Goal: Task Accomplishment & Management: Use online tool/utility

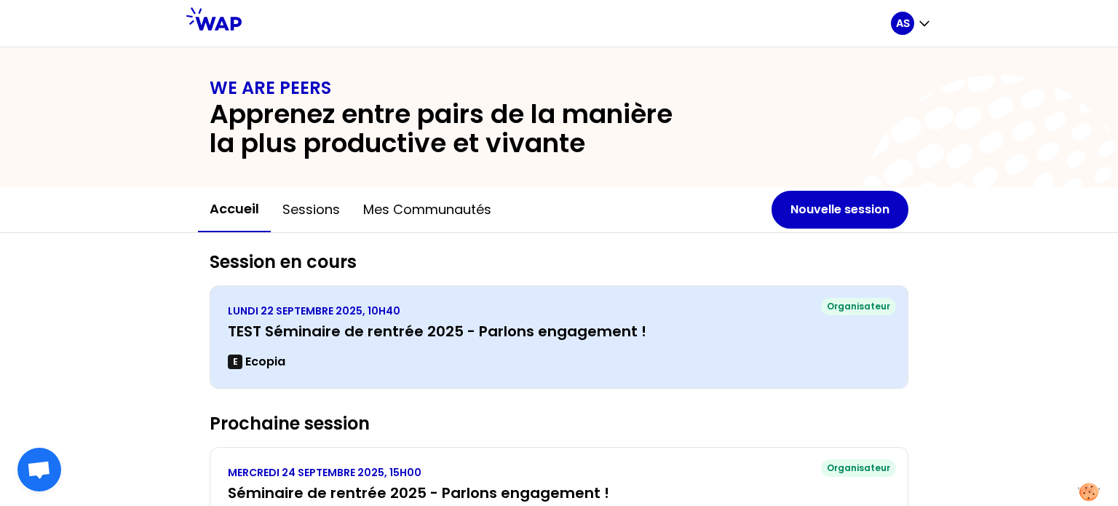
click at [655, 343] on div "LUNDI 22 SEPTEMBRE 2025, 10H40 TEST Séminaire de rentrée 2025 - Parlons engagem…" at bounding box center [559, 336] width 662 height 67
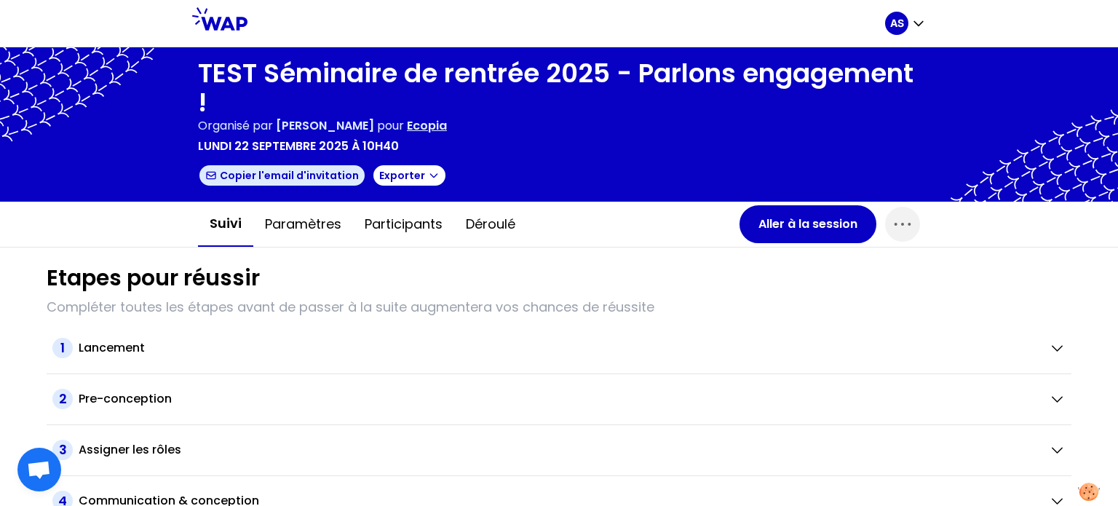
click at [319, 175] on button "Copier l'email d'invitation" at bounding box center [282, 175] width 168 height 23
click at [897, 223] on icon "button" at bounding box center [901, 224] width 15 height 2
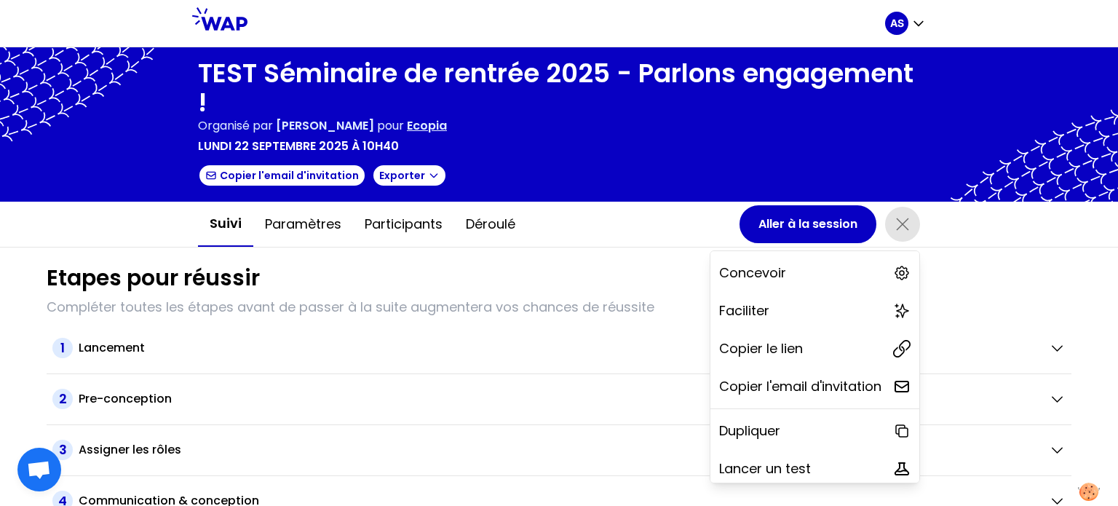
click at [1079, 228] on div "Suivi Paramètres Participants Déroulé Aller à la session Concevoir Faciliter Co…" at bounding box center [559, 225] width 1118 height 46
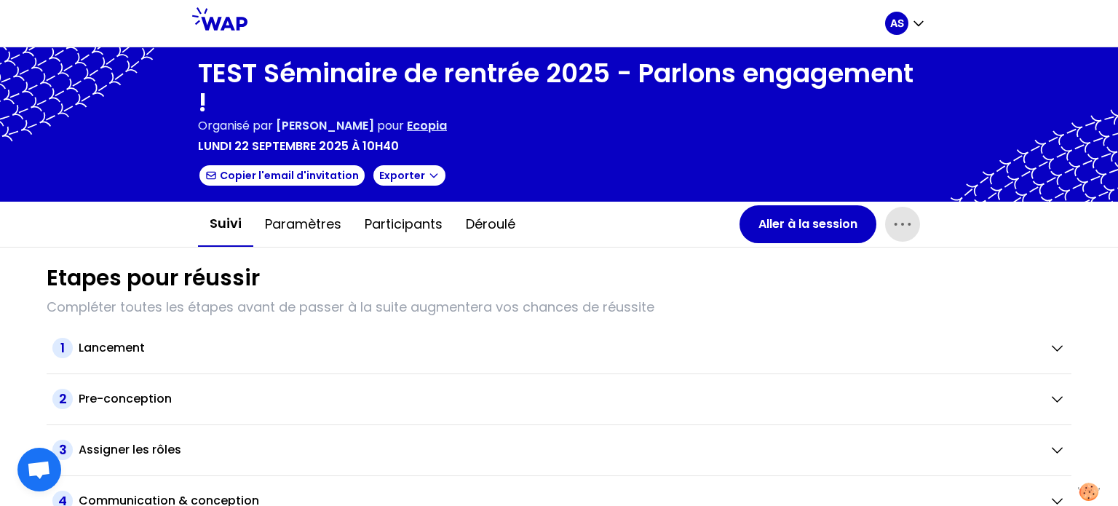
click at [905, 223] on icon "button" at bounding box center [901, 224] width 15 height 2
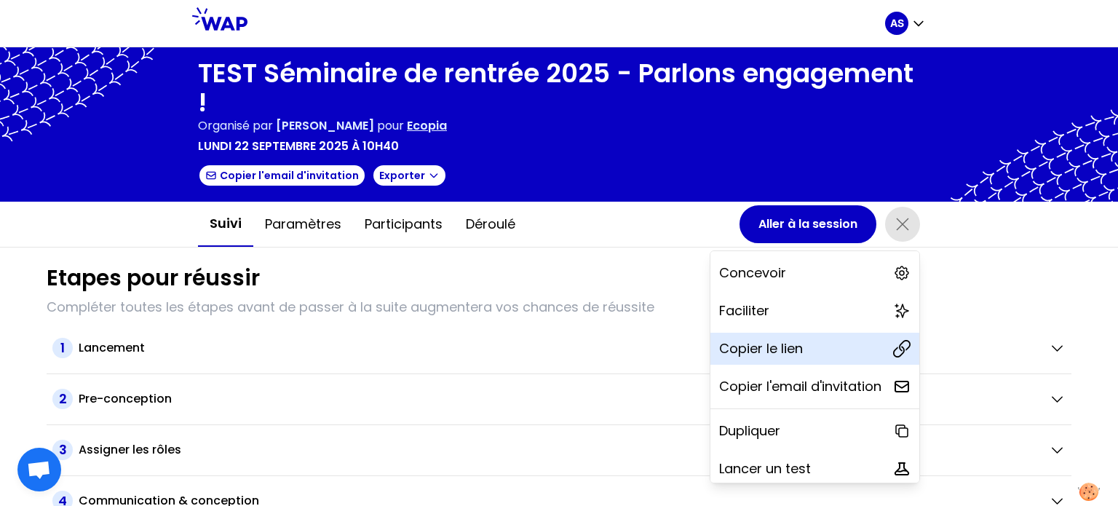
click at [754, 343] on p "Copier le lien" at bounding box center [761, 348] width 84 height 20
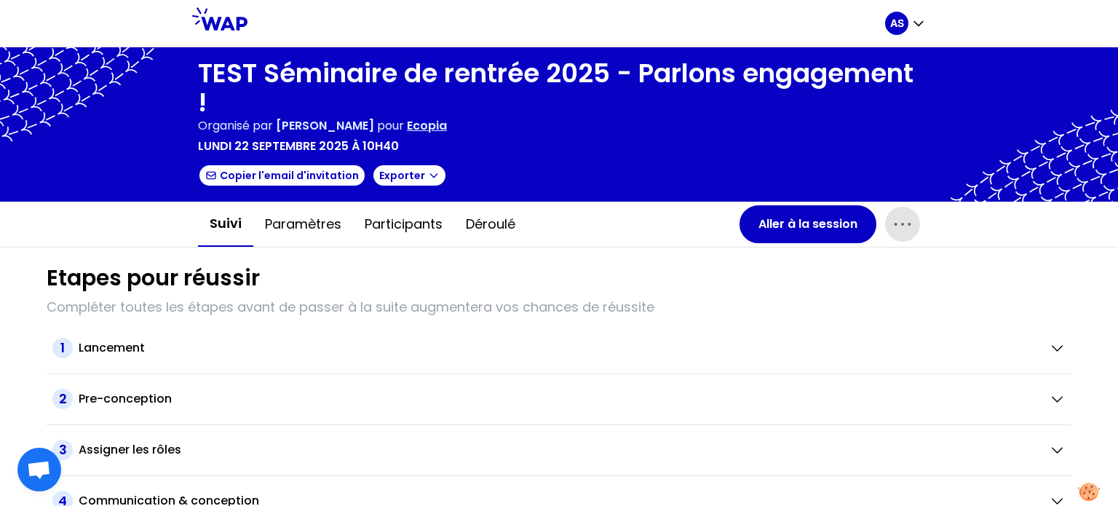
click at [994, 244] on div "Suivi Paramètres Participants Déroulé Aller à la session" at bounding box center [559, 225] width 1118 height 46
click at [897, 228] on icon "button" at bounding box center [902, 224] width 23 height 23
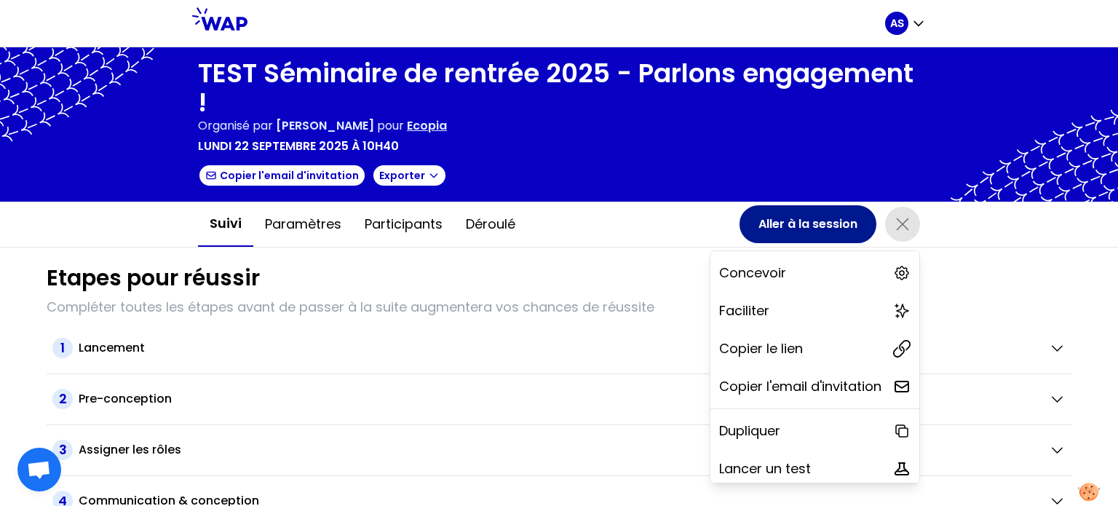
click at [818, 223] on button "Aller à la session" at bounding box center [807, 224] width 137 height 38
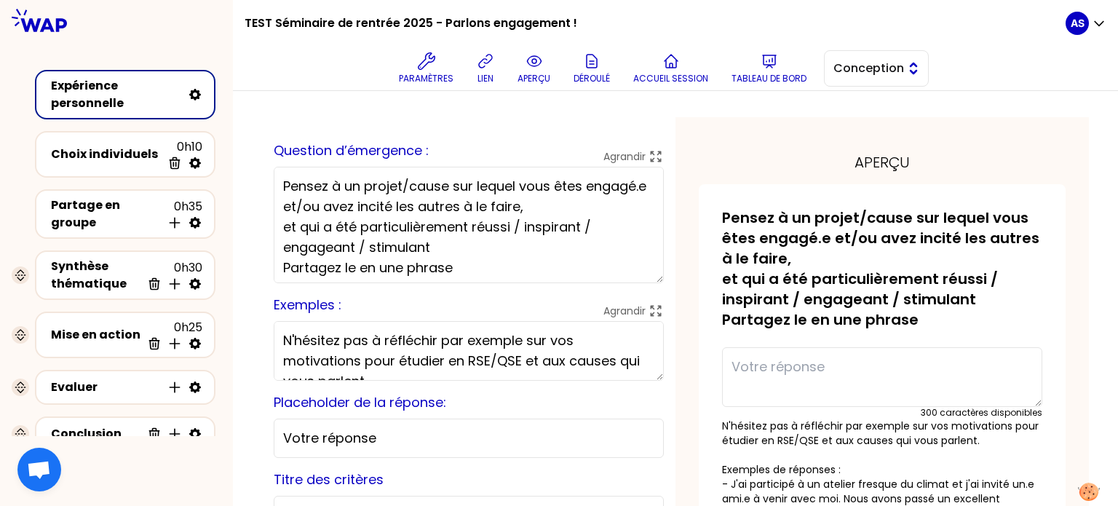
click at [852, 67] on span "Conception" at bounding box center [865, 68] width 65 height 17
click at [868, 129] on span "Facilitation" at bounding box center [885, 127] width 63 height 17
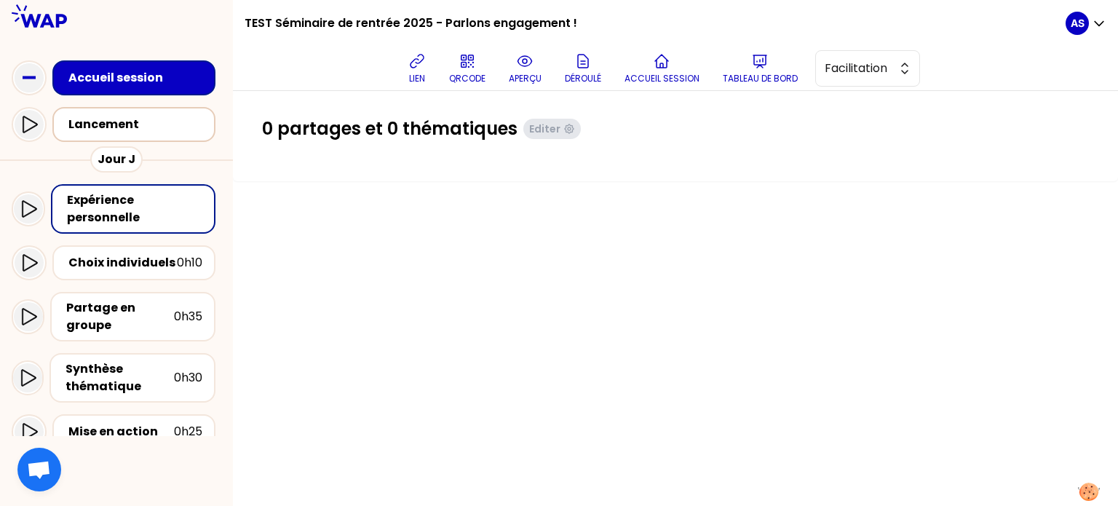
click at [111, 130] on div "Lancement" at bounding box center [138, 124] width 140 height 17
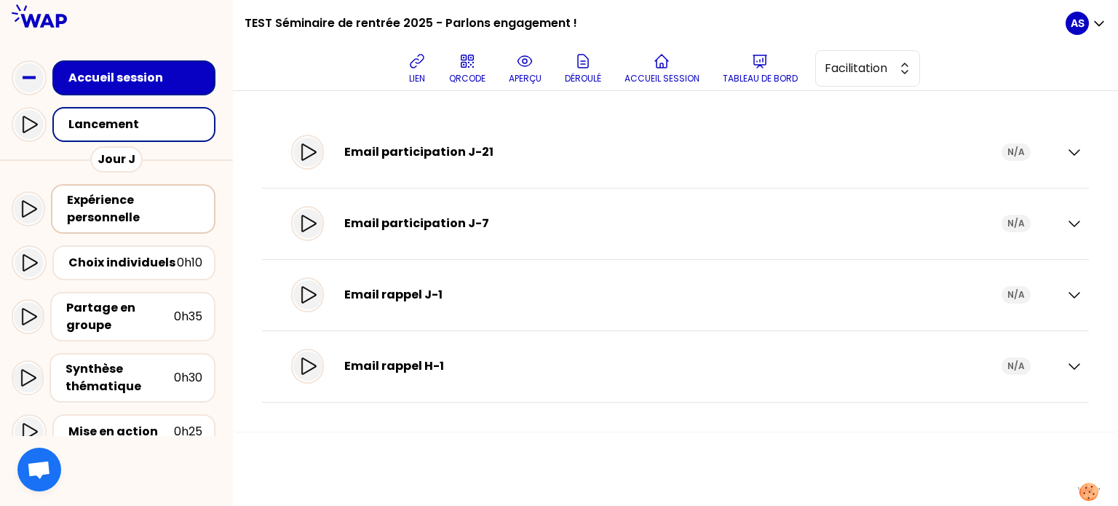
click at [117, 212] on div "Expérience personnelle" at bounding box center [134, 208] width 135 height 35
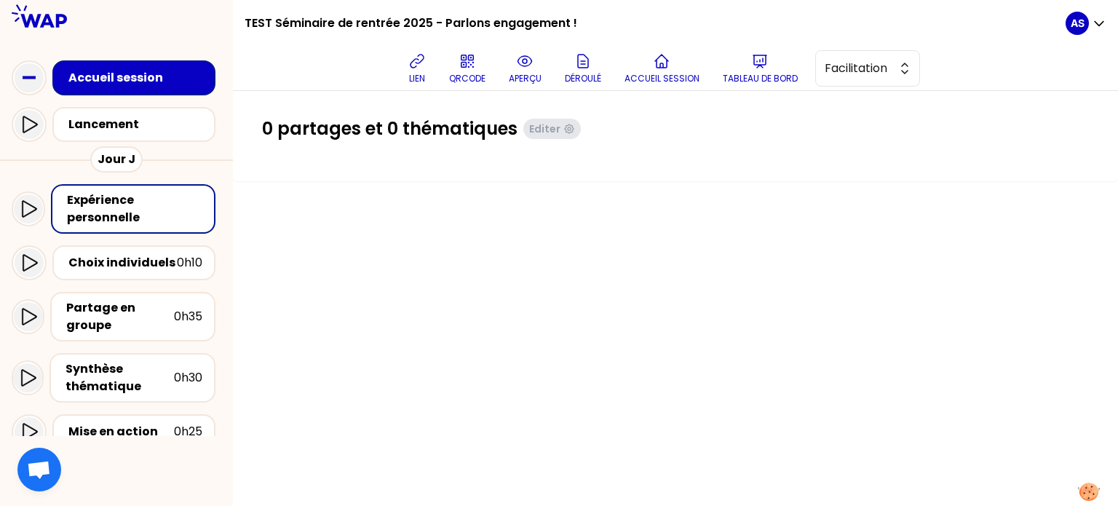
click at [129, 81] on div "Accueil session" at bounding box center [138, 77] width 140 height 17
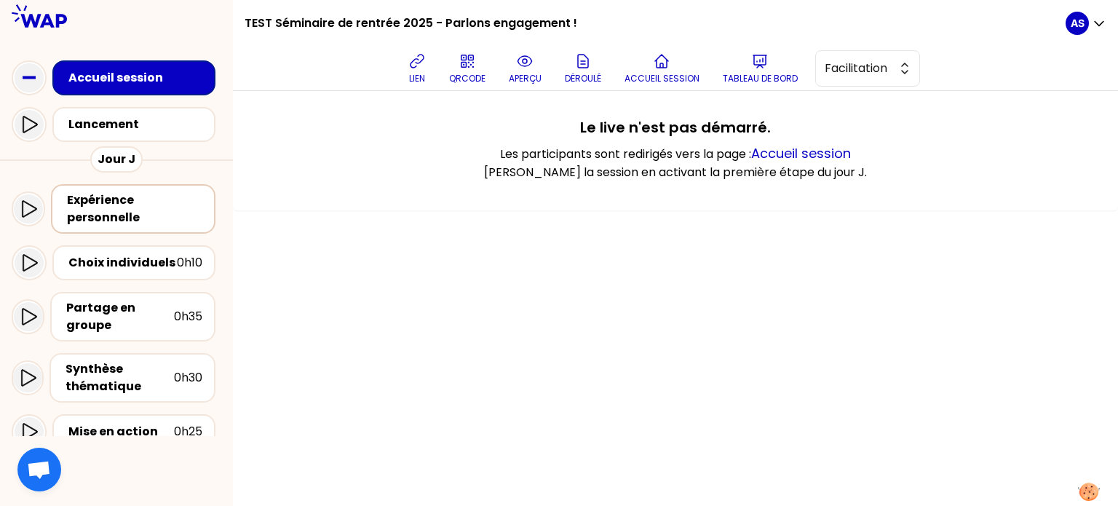
click at [84, 210] on div "Expérience personnelle" at bounding box center [134, 208] width 135 height 35
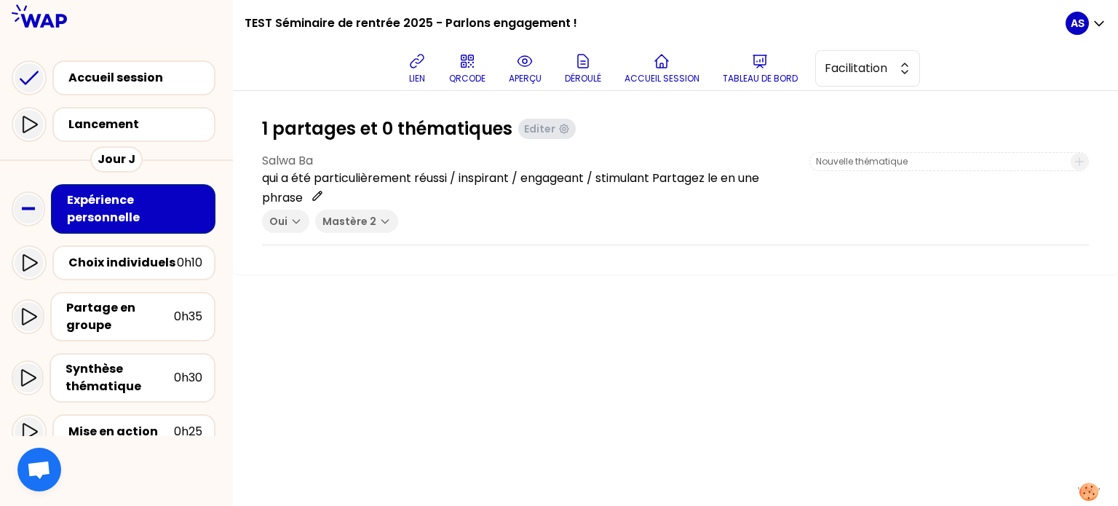
click at [766, 280] on div "1 partages et 0 thématiques Editer Salwa Ba qui a été particulièrement réussi /…" at bounding box center [675, 298] width 885 height 415
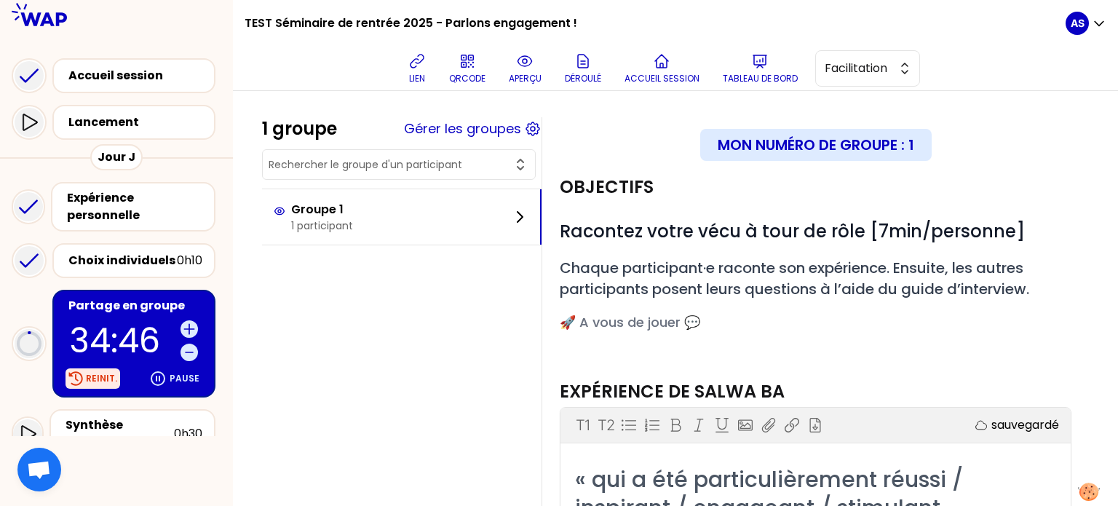
click at [82, 376] on icon at bounding box center [76, 378] width 14 height 14
click at [31, 354] on icon at bounding box center [29, 343] width 29 height 29
click at [81, 258] on div "Choix individuels" at bounding box center [122, 260] width 108 height 17
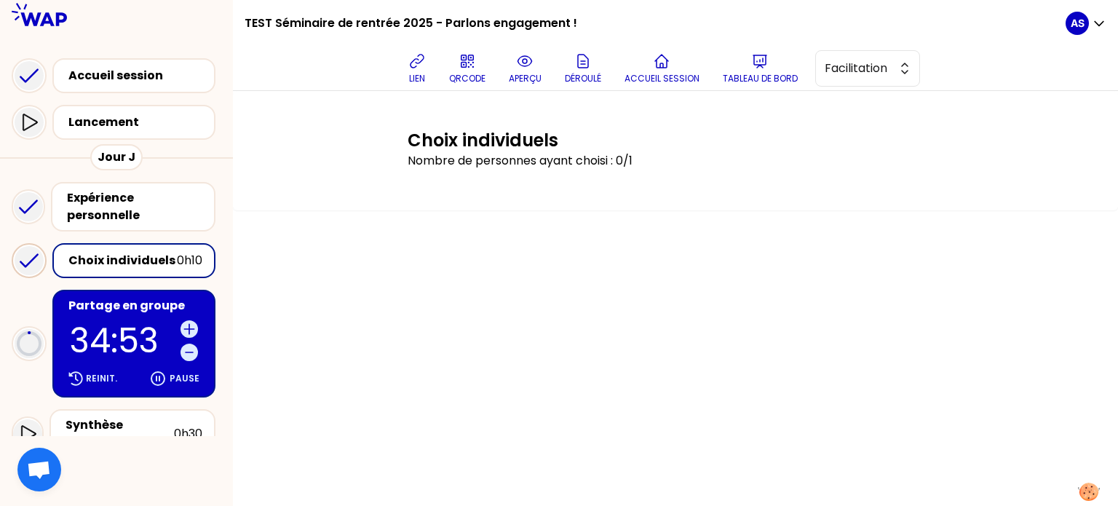
click at [38, 255] on icon at bounding box center [29, 260] width 29 height 29
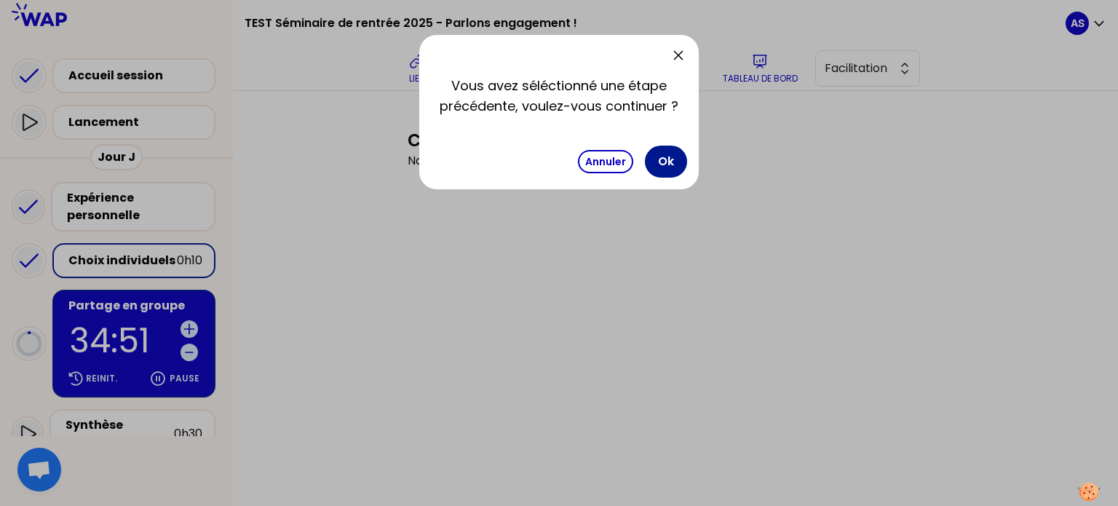
click at [665, 163] on button "Ok" at bounding box center [666, 162] width 42 height 32
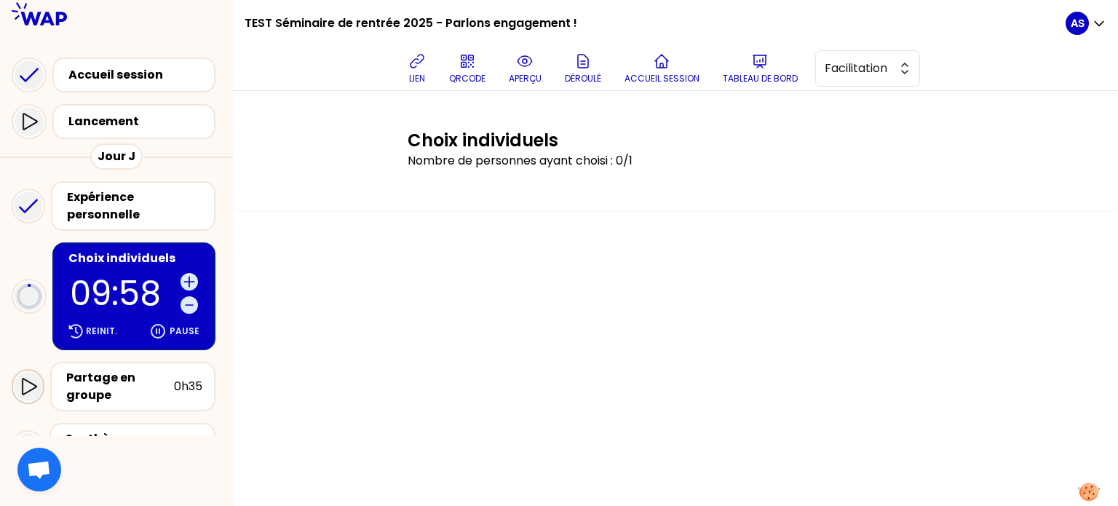
click at [21, 379] on icon at bounding box center [28, 386] width 17 height 17
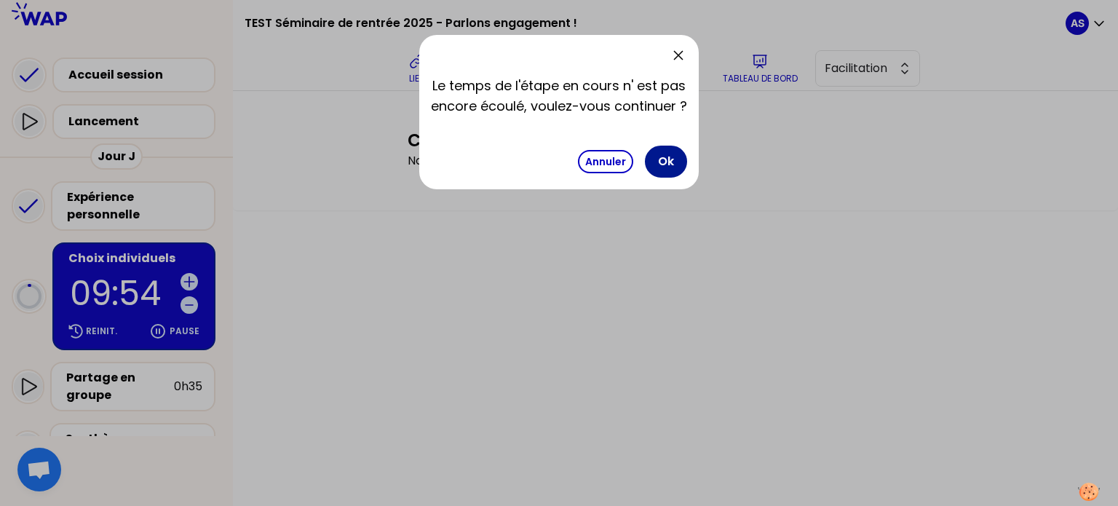
click at [664, 157] on button "Ok" at bounding box center [666, 162] width 42 height 32
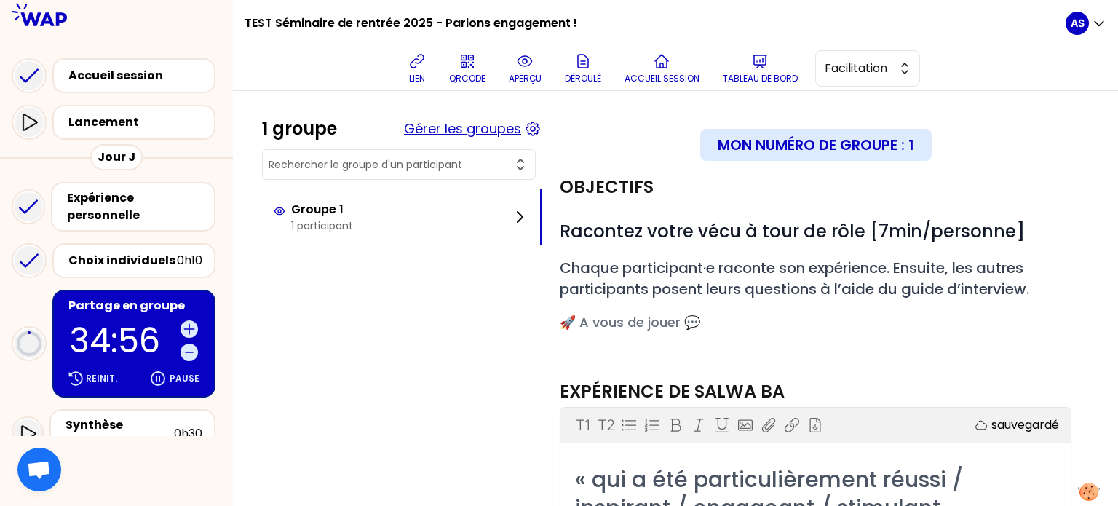
click at [466, 127] on button "Gérer les groupes" at bounding box center [462, 129] width 117 height 20
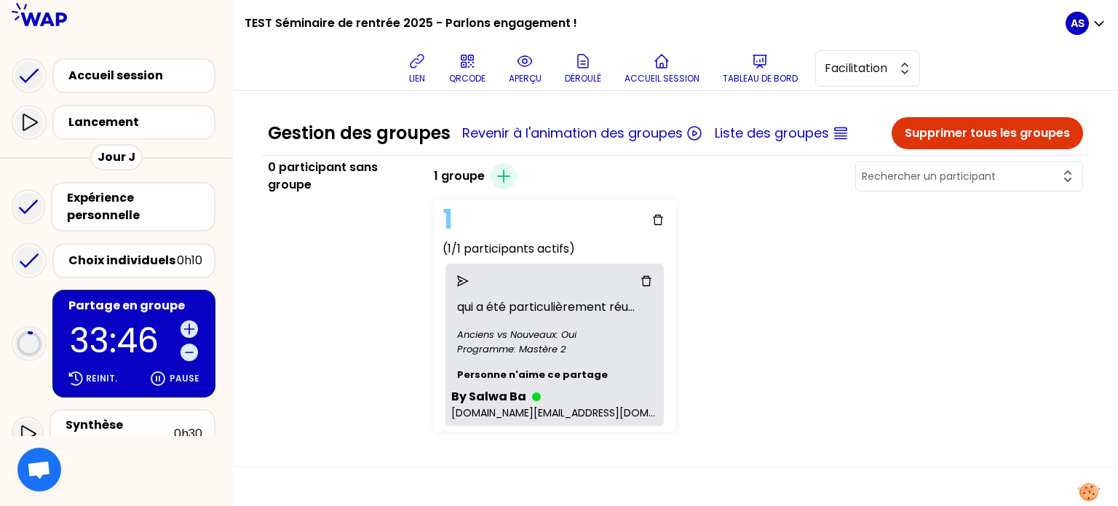
click at [104, 341] on p "33:46" at bounding box center [122, 340] width 105 height 33
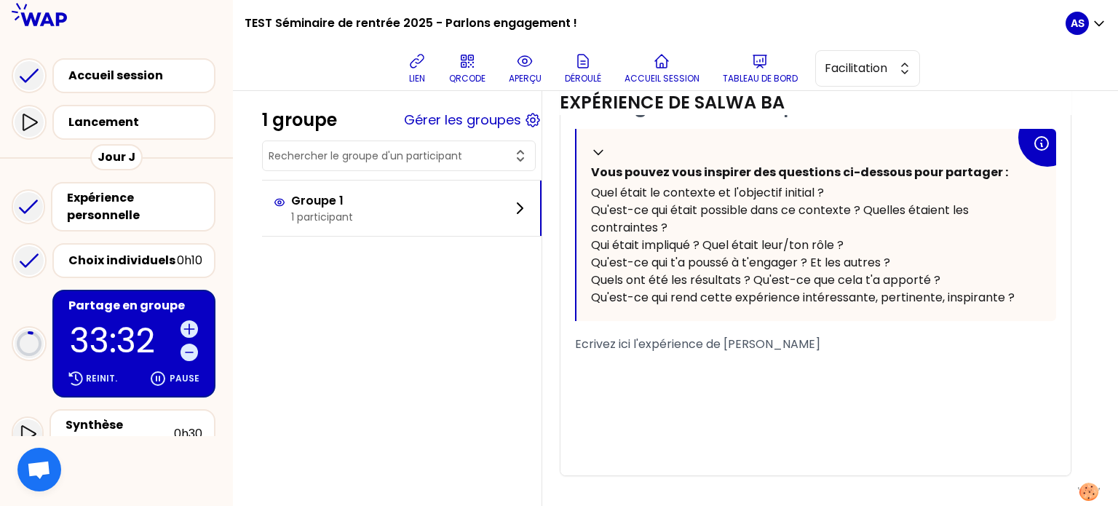
scroll to position [442, 0]
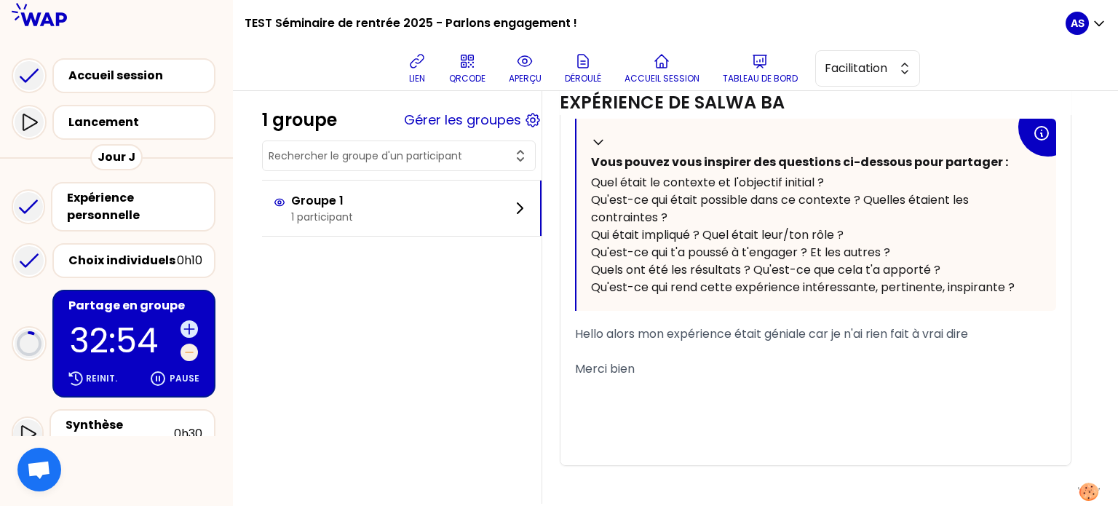
click at [190, 352] on icon at bounding box center [189, 352] width 15 height 15
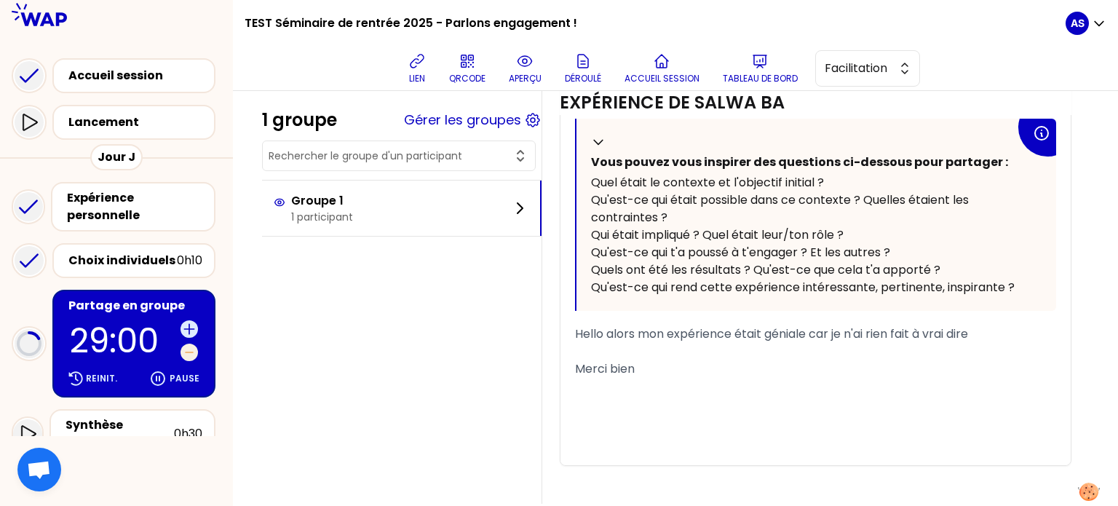
click at [190, 352] on icon at bounding box center [189, 352] width 15 height 15
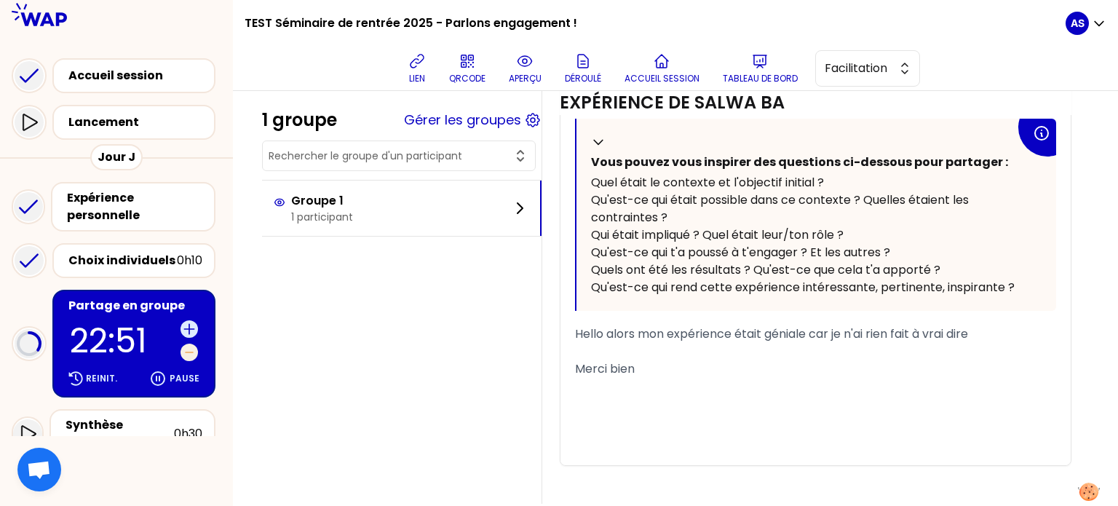
click at [191, 349] on icon at bounding box center [189, 352] width 15 height 15
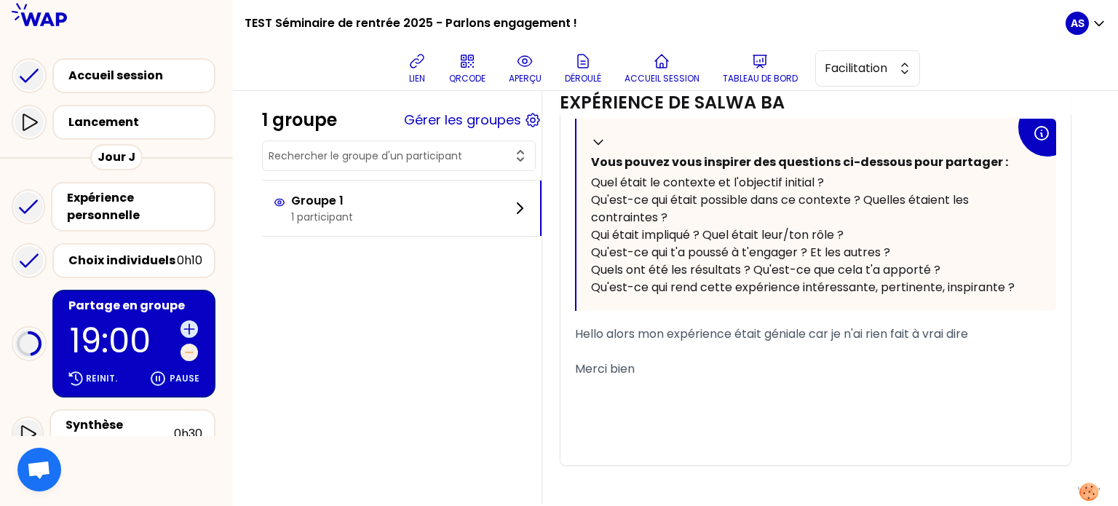
click at [191, 349] on icon at bounding box center [189, 352] width 15 height 15
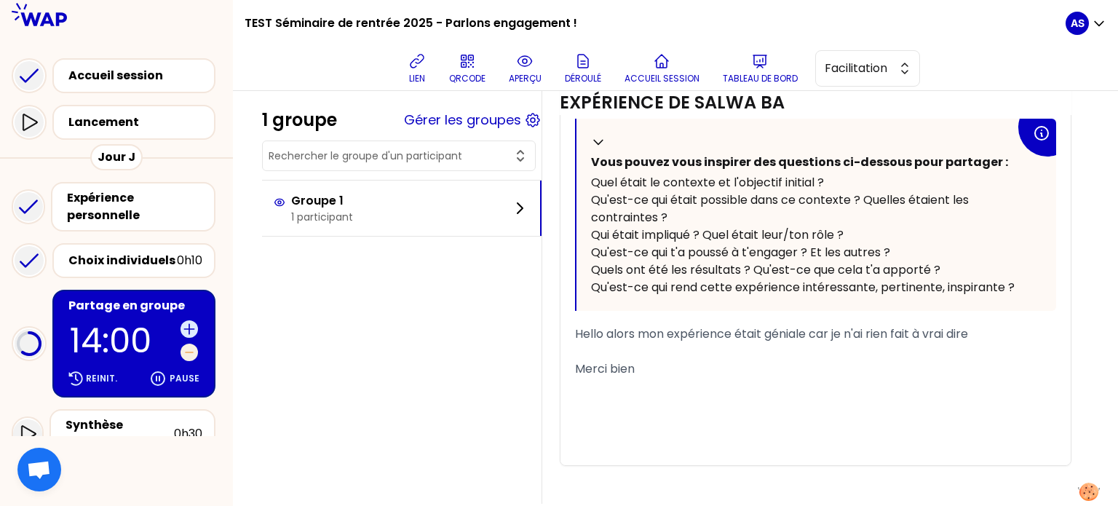
click at [191, 349] on icon at bounding box center [189, 352] width 15 height 15
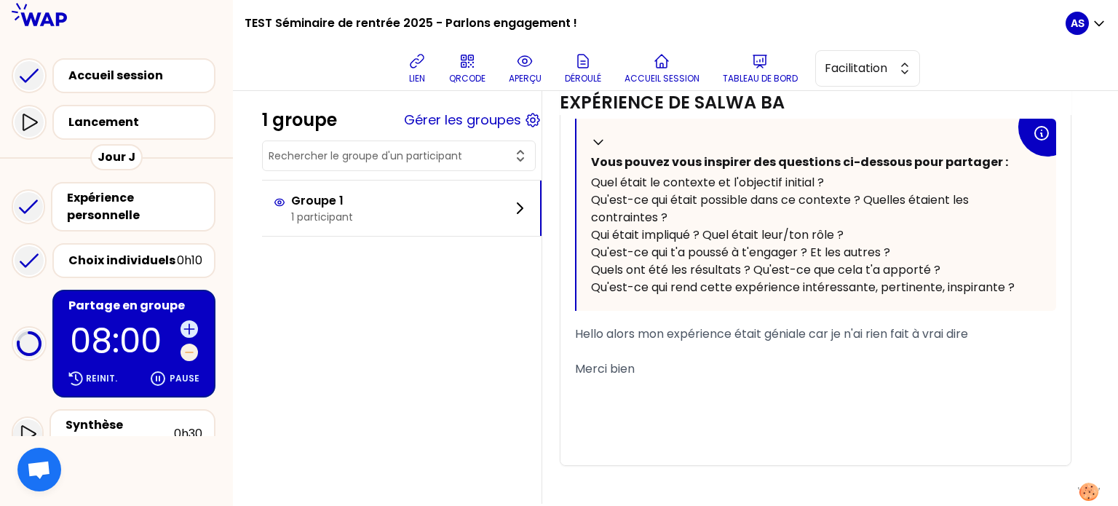
click at [191, 349] on icon at bounding box center [189, 352] width 15 height 15
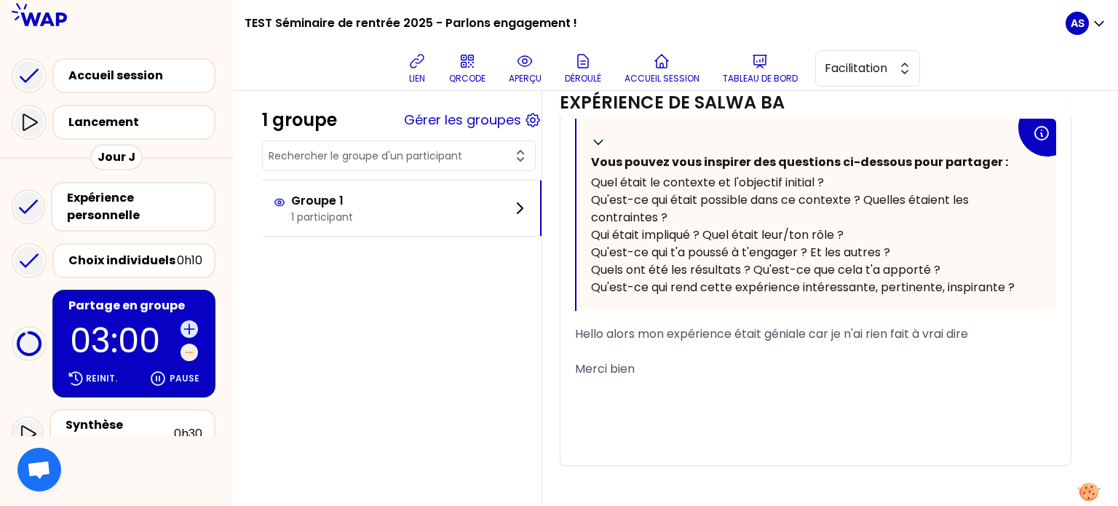
click at [191, 349] on icon at bounding box center [189, 352] width 15 height 15
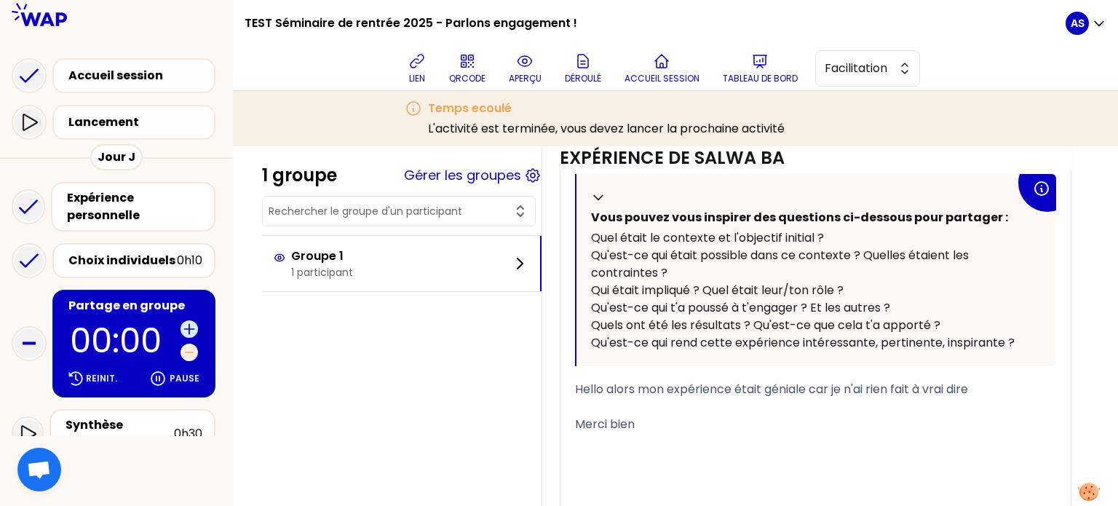
click at [191, 349] on icon at bounding box center [189, 352] width 15 height 15
click at [190, 332] on icon at bounding box center [189, 329] width 15 height 15
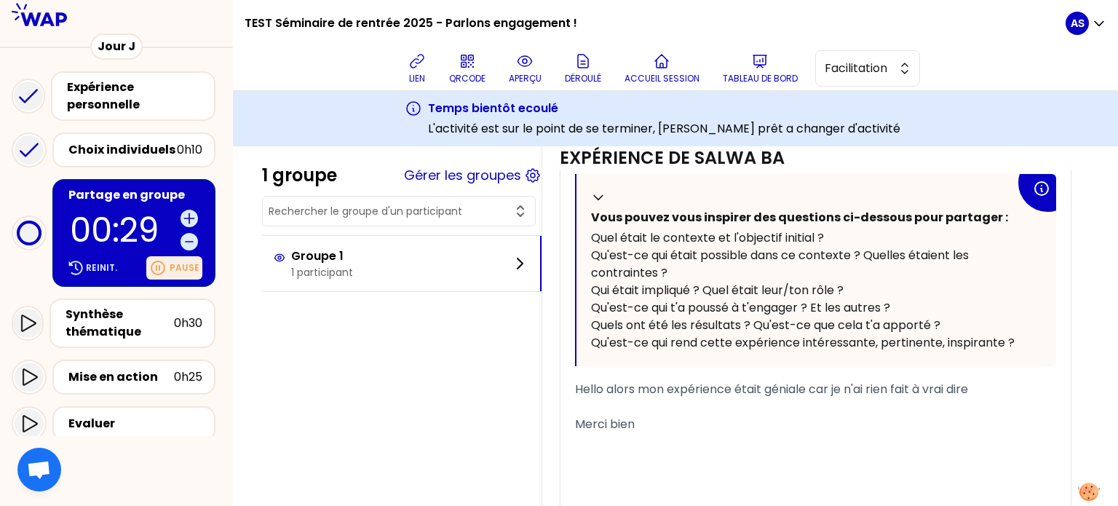
scroll to position [143, 0]
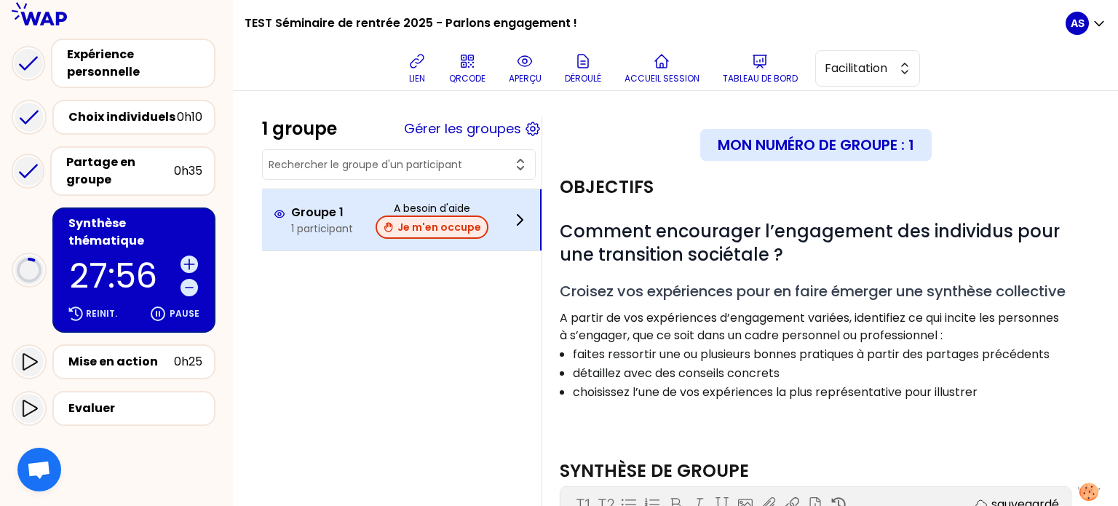
click at [469, 221] on button "Je m'en occupe" at bounding box center [432, 226] width 113 height 23
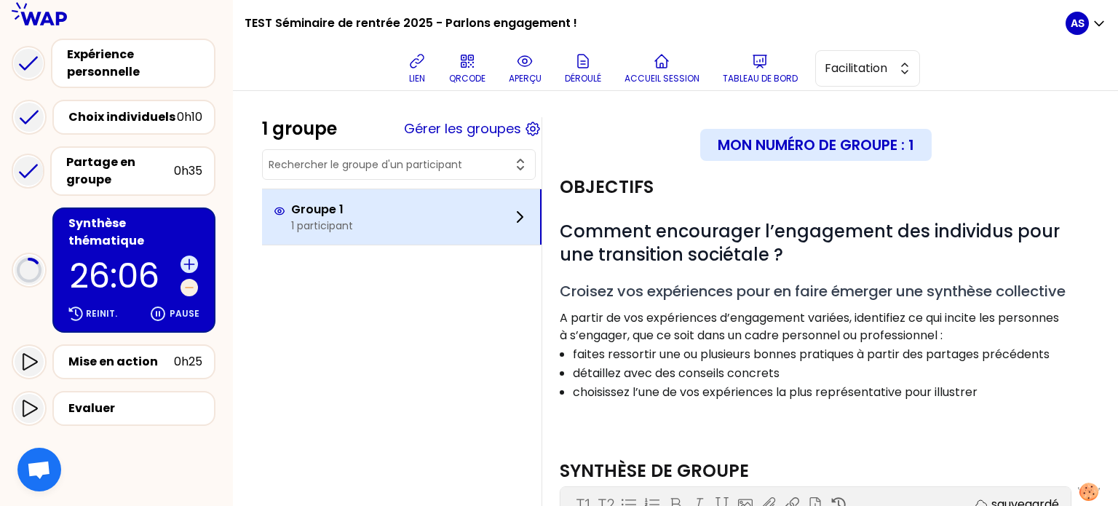
click at [193, 280] on icon at bounding box center [189, 287] width 15 height 15
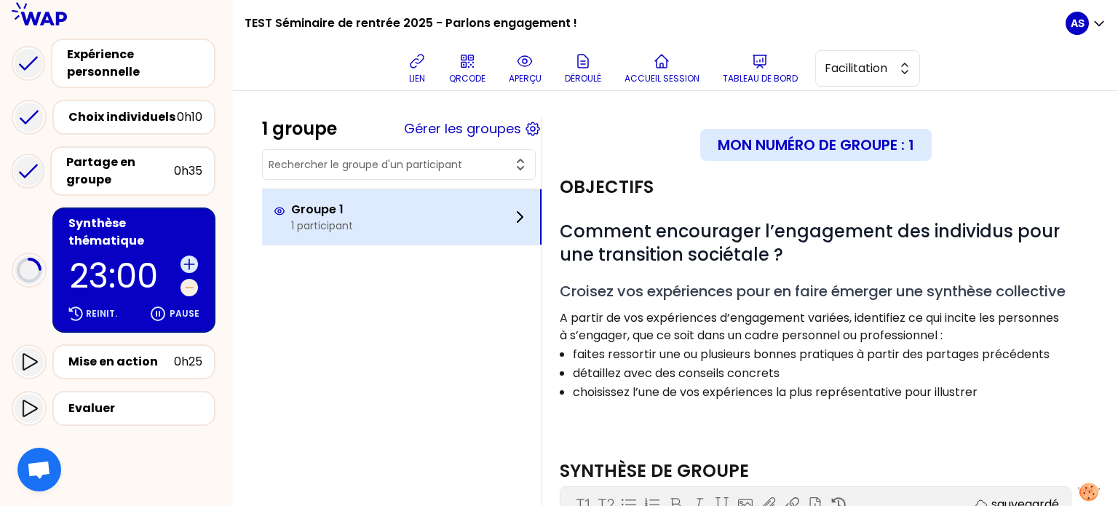
click at [193, 280] on icon at bounding box center [189, 287] width 15 height 15
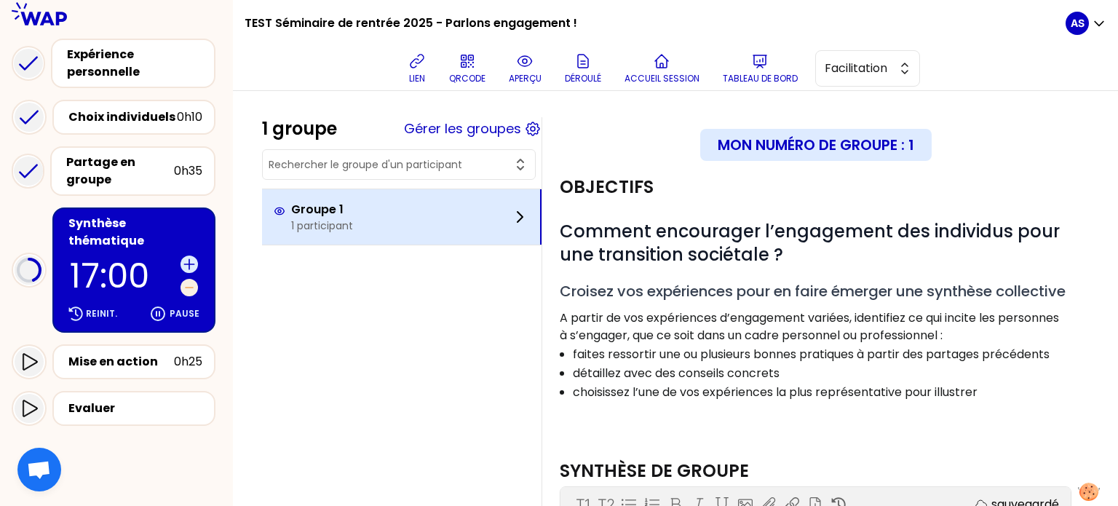
click at [193, 280] on icon at bounding box center [189, 287] width 15 height 15
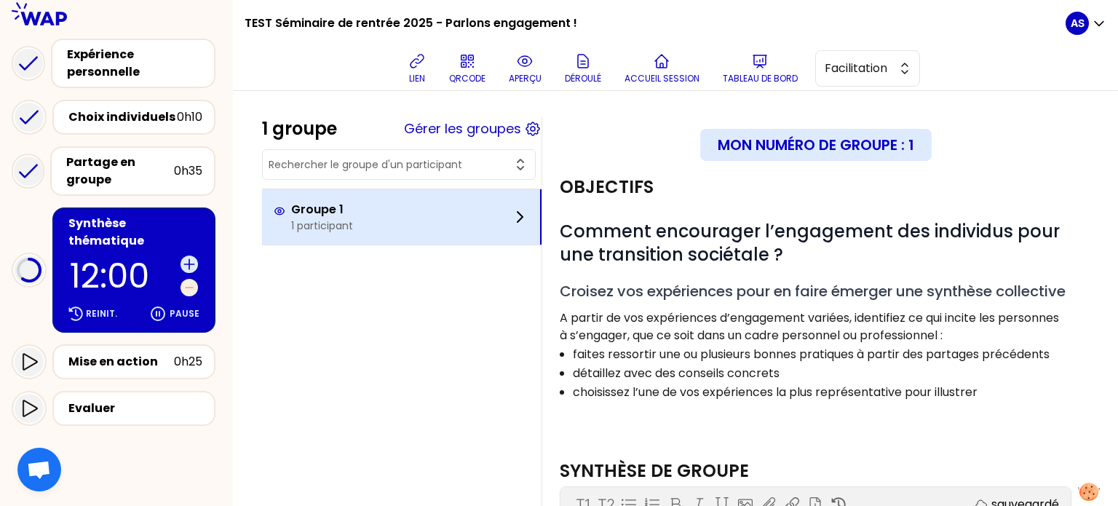
click at [193, 280] on icon at bounding box center [189, 287] width 15 height 15
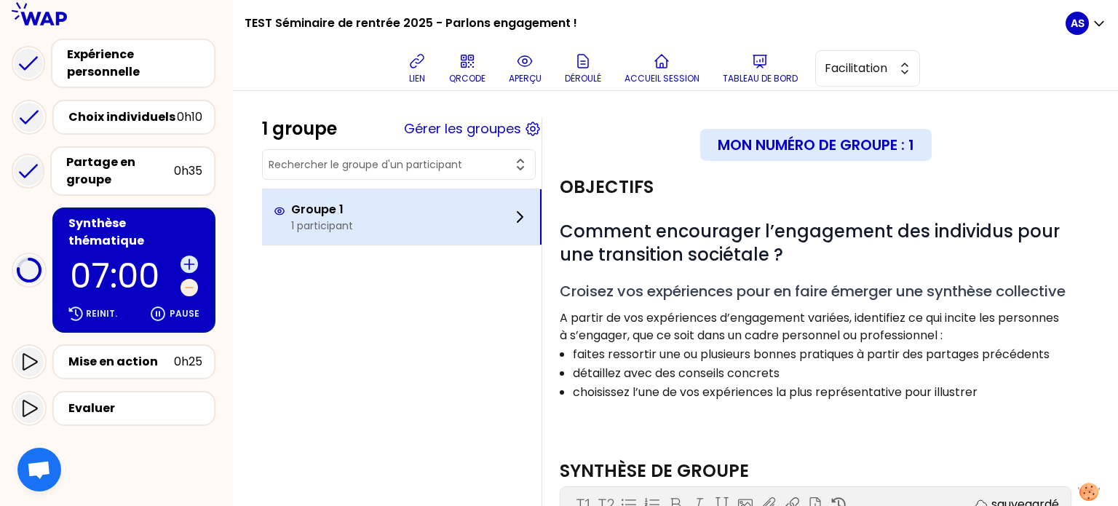
click at [193, 280] on icon at bounding box center [189, 287] width 15 height 15
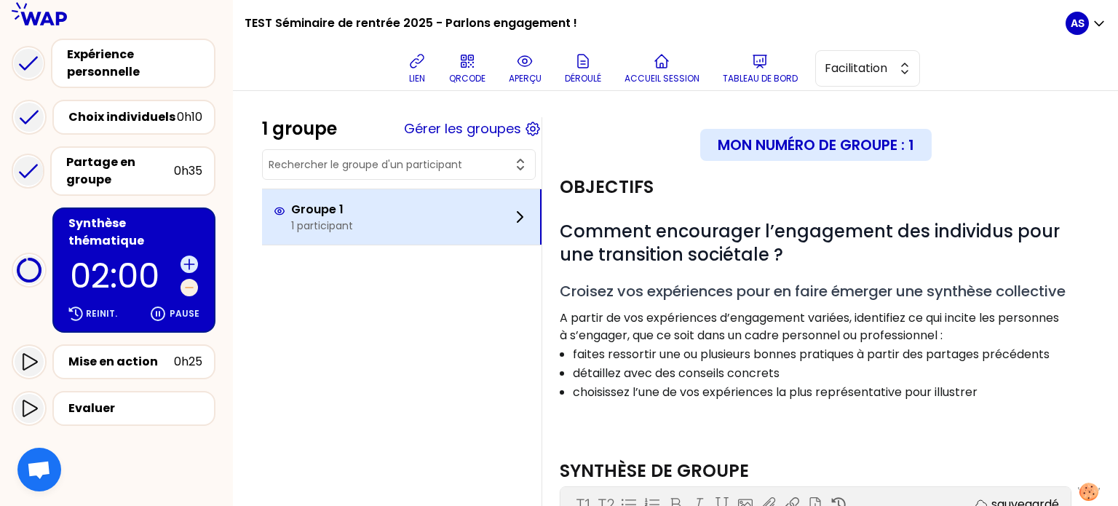
click at [193, 280] on icon at bounding box center [189, 287] width 15 height 15
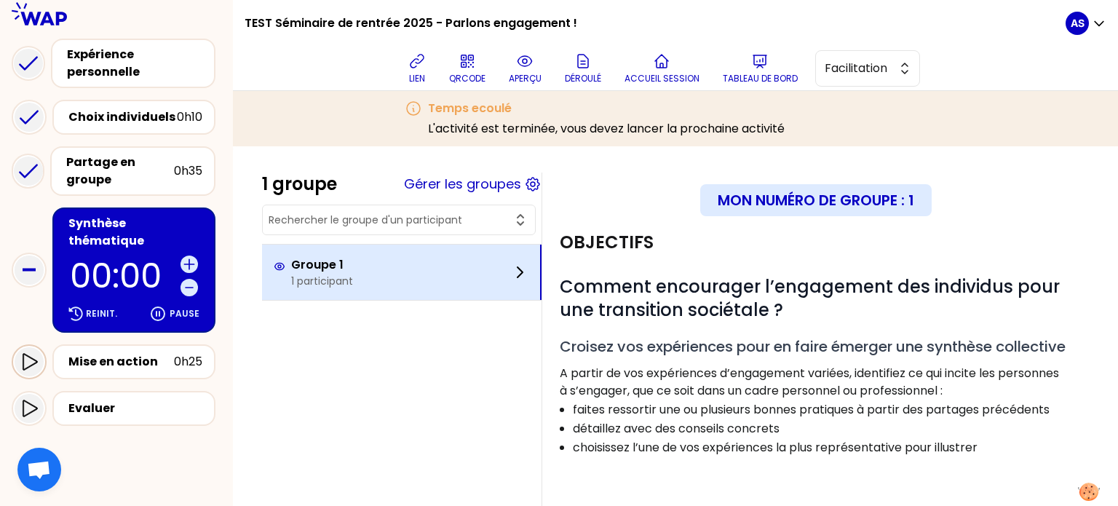
click at [27, 353] on icon at bounding box center [28, 361] width 17 height 17
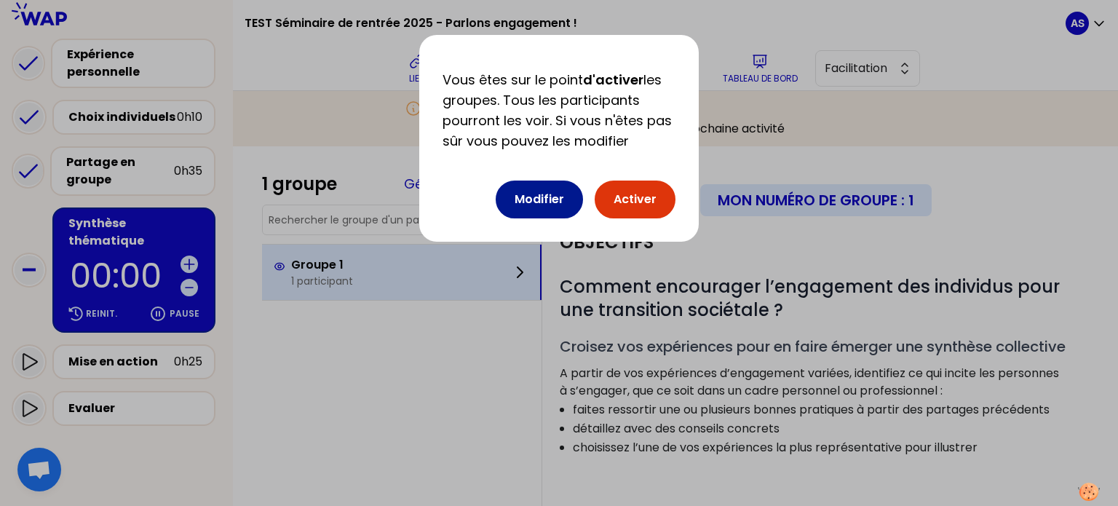
click at [539, 204] on button "Modifier" at bounding box center [539, 199] width 87 height 38
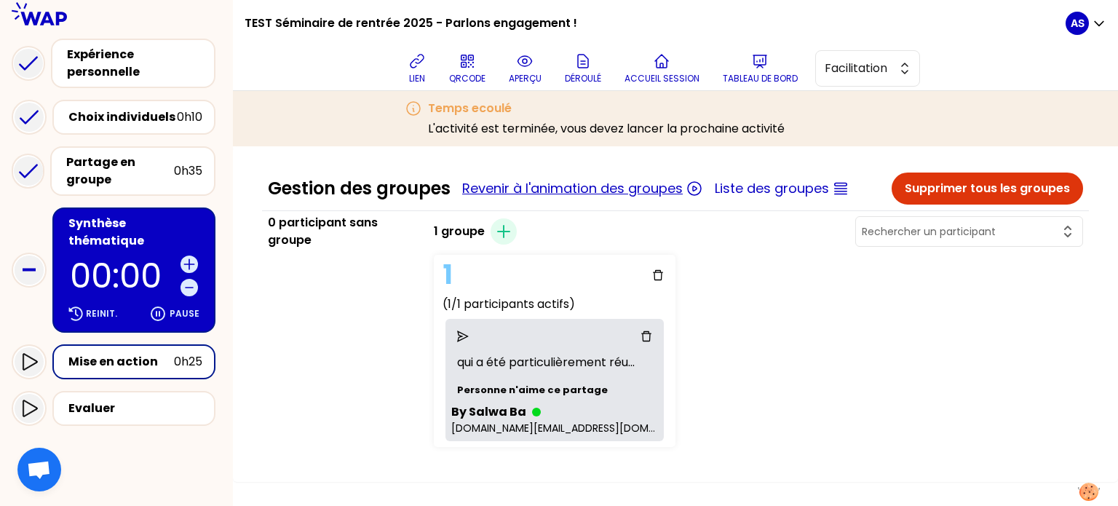
click at [616, 188] on button "Revenir à l'animation des groupes" at bounding box center [572, 188] width 221 height 20
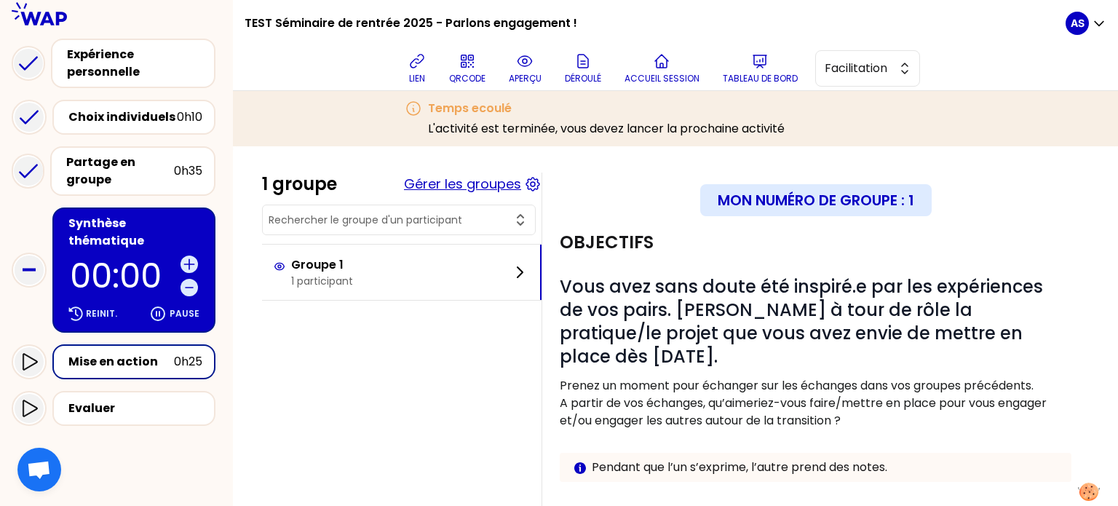
click at [514, 179] on button "Gérer les groupes" at bounding box center [462, 184] width 117 height 20
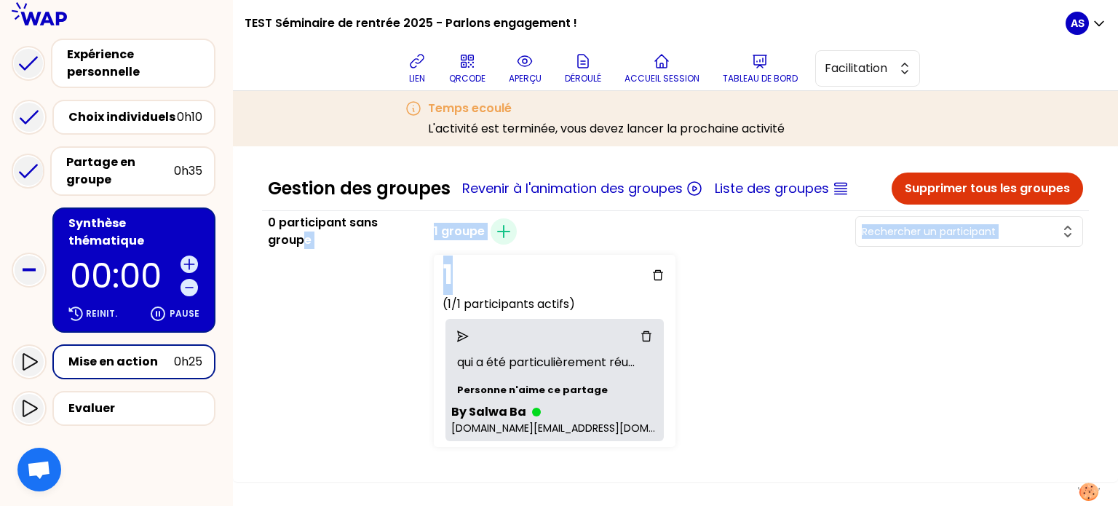
drag, startPoint x: 311, startPoint y: 232, endPoint x: 493, endPoint y: 270, distance: 185.8
click at [493, 270] on div "0 participant sans groupe 1 groupe Créer un groupe 1 (1/1 participants actifs) …" at bounding box center [675, 333] width 827 height 239
click at [493, 270] on div "1" at bounding box center [555, 275] width 230 height 29
drag, startPoint x: 582, startPoint y: 268, endPoint x: 775, endPoint y: 285, distance: 193.6
click at [775, 285] on div "1 (1/1 participants actifs) qui a été particulièrement réu ... Personne n'aime …" at bounding box center [610, 351] width 364 height 204
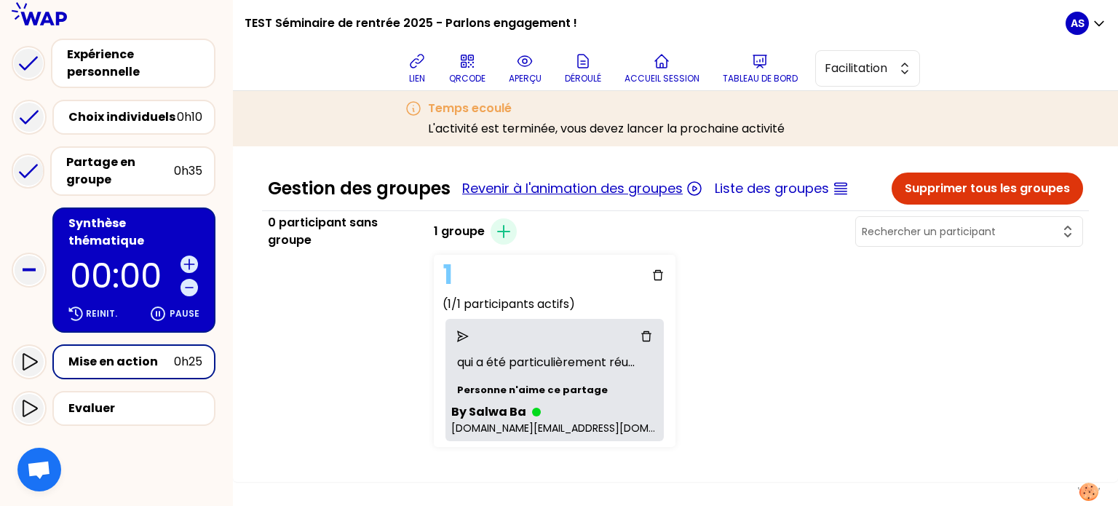
click at [564, 195] on button "Revenir à l'animation des groupes" at bounding box center [572, 188] width 221 height 20
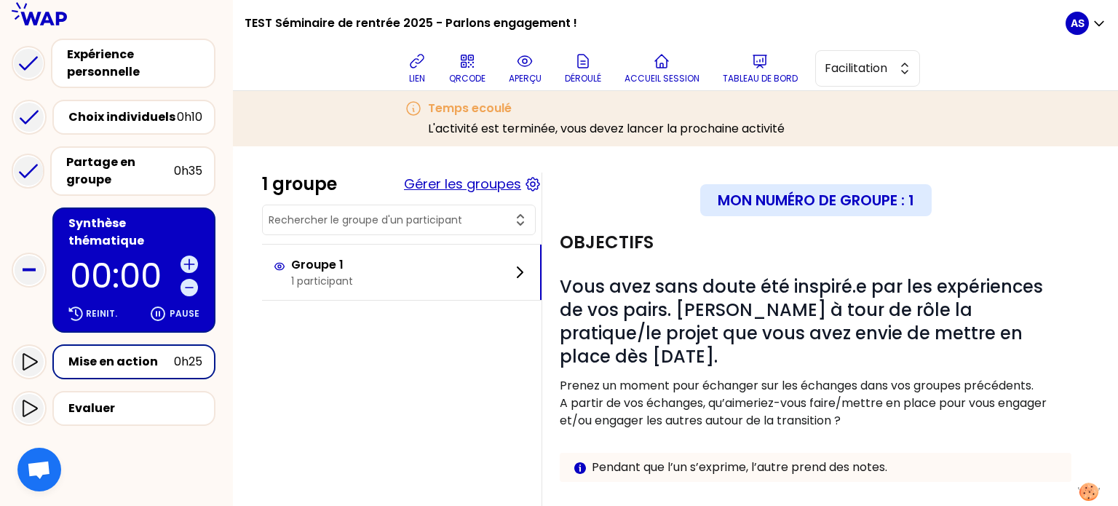
click at [493, 178] on button "Gérer les groupes" at bounding box center [462, 184] width 117 height 20
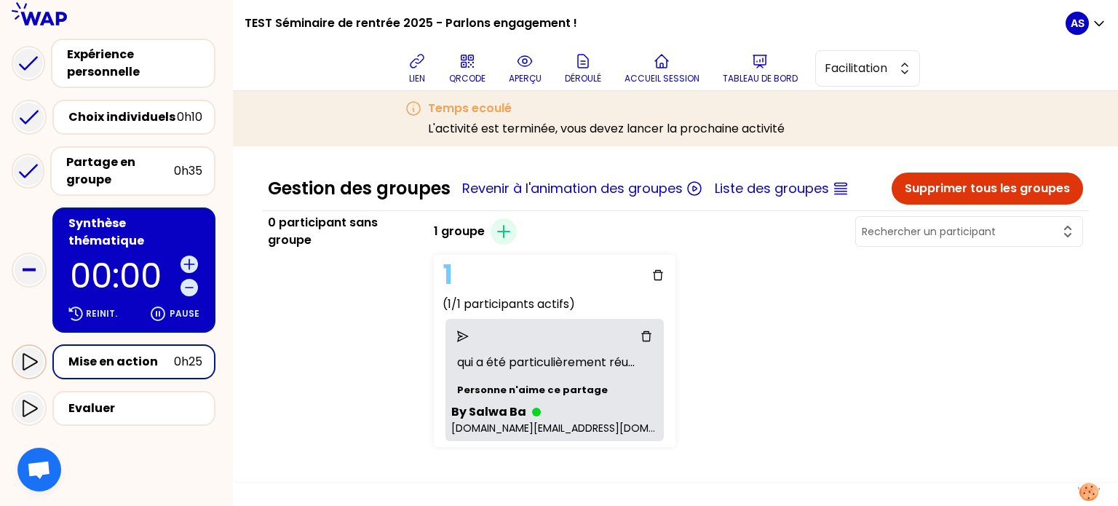
click at [23, 353] on icon at bounding box center [30, 361] width 15 height 17
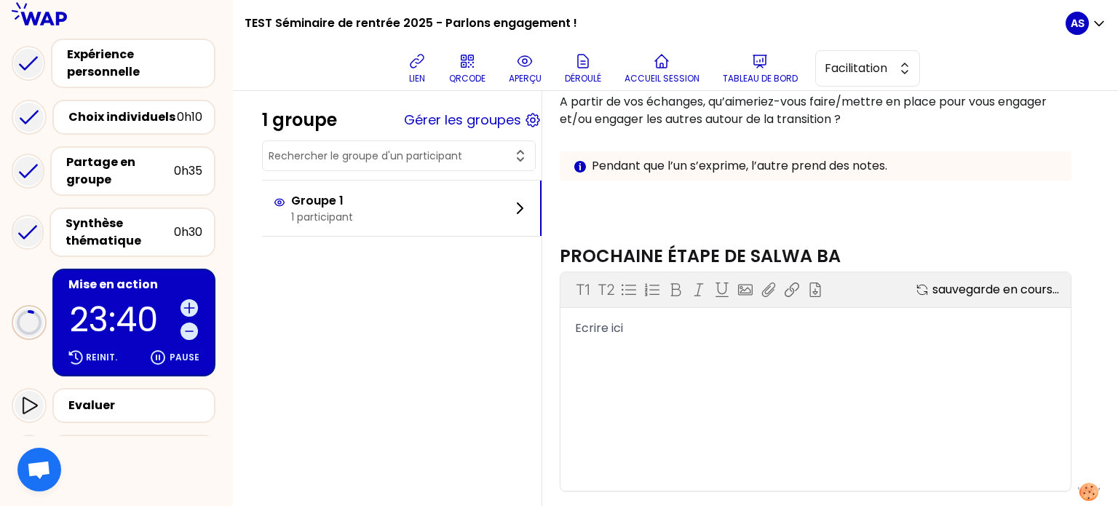
scroll to position [297, 0]
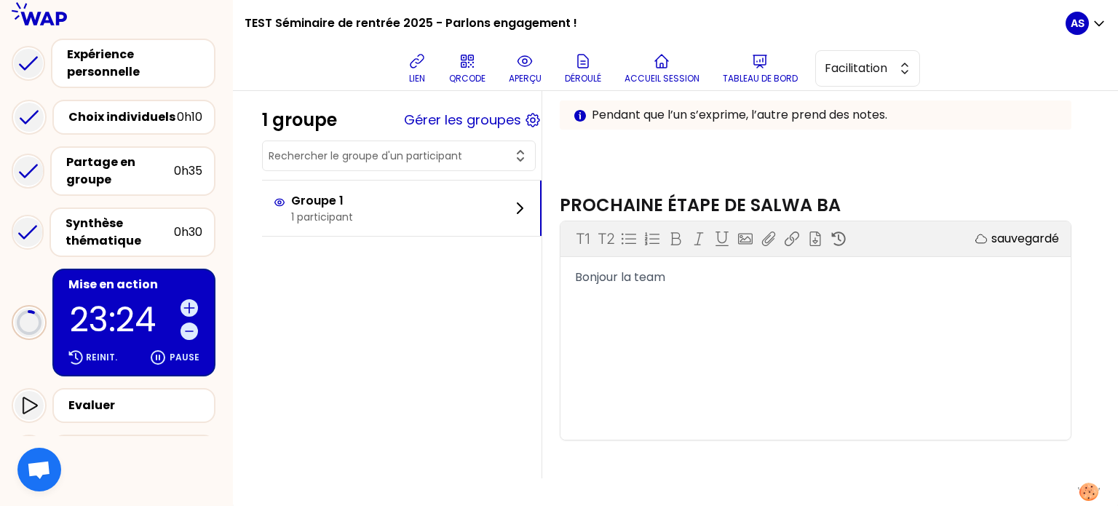
click at [704, 279] on div "Bonjour la team" at bounding box center [815, 277] width 481 height 17
click at [29, 398] on icon at bounding box center [28, 405] width 17 height 17
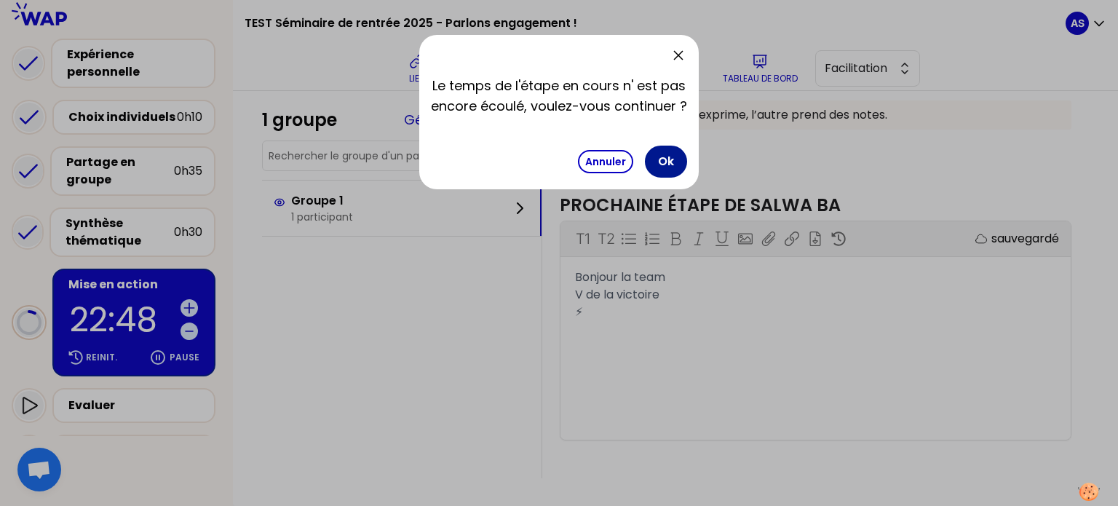
click at [660, 168] on button "Ok" at bounding box center [666, 162] width 42 height 32
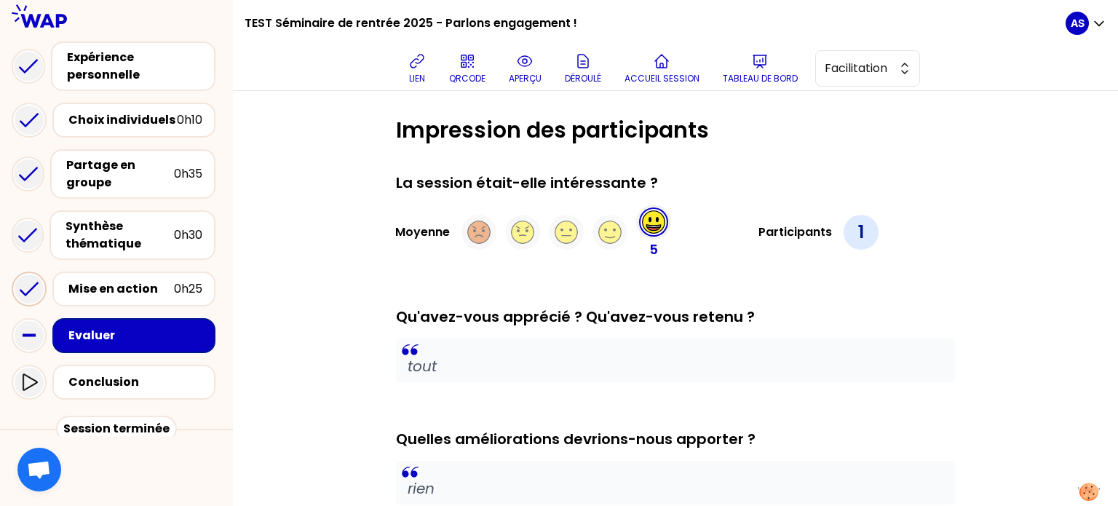
scroll to position [192, 0]
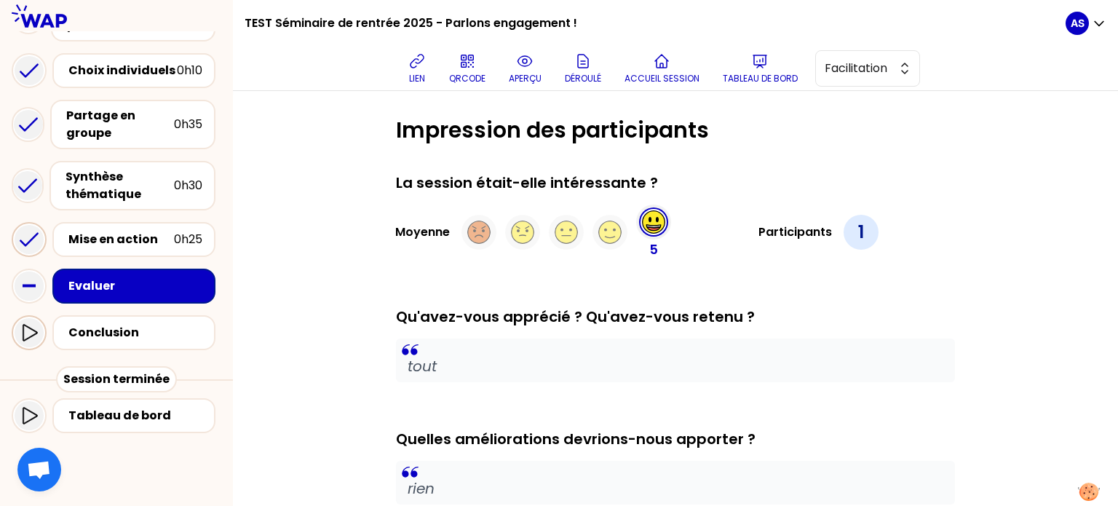
click at [25, 331] on icon at bounding box center [28, 332] width 17 height 17
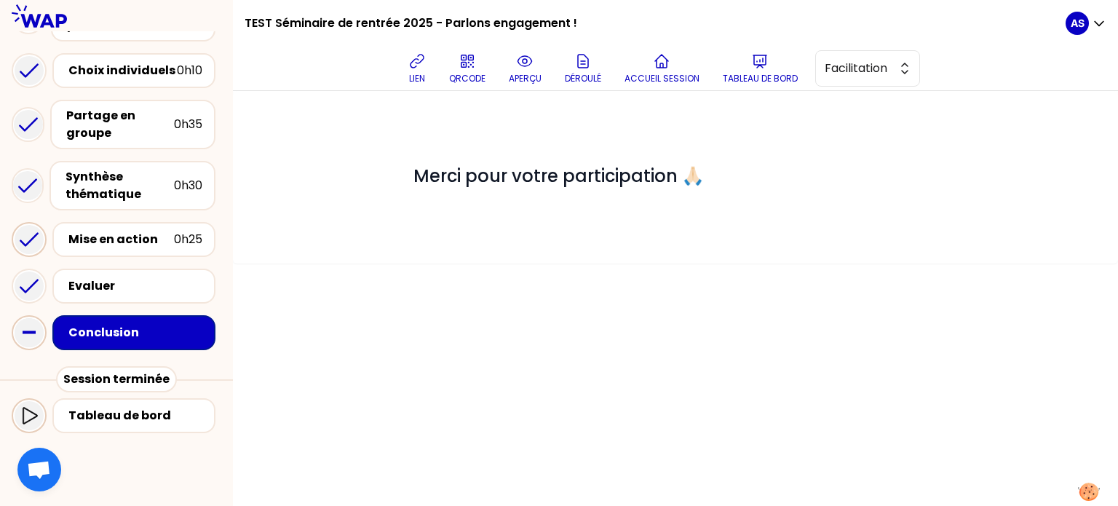
click at [27, 413] on icon at bounding box center [28, 415] width 17 height 17
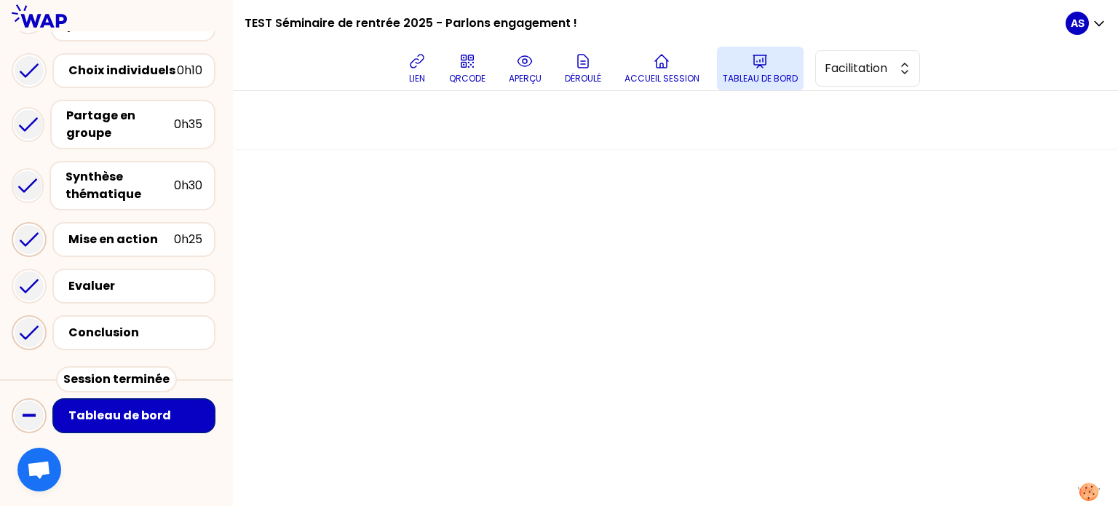
click at [760, 76] on p "Tableau de bord" at bounding box center [760, 79] width 75 height 12
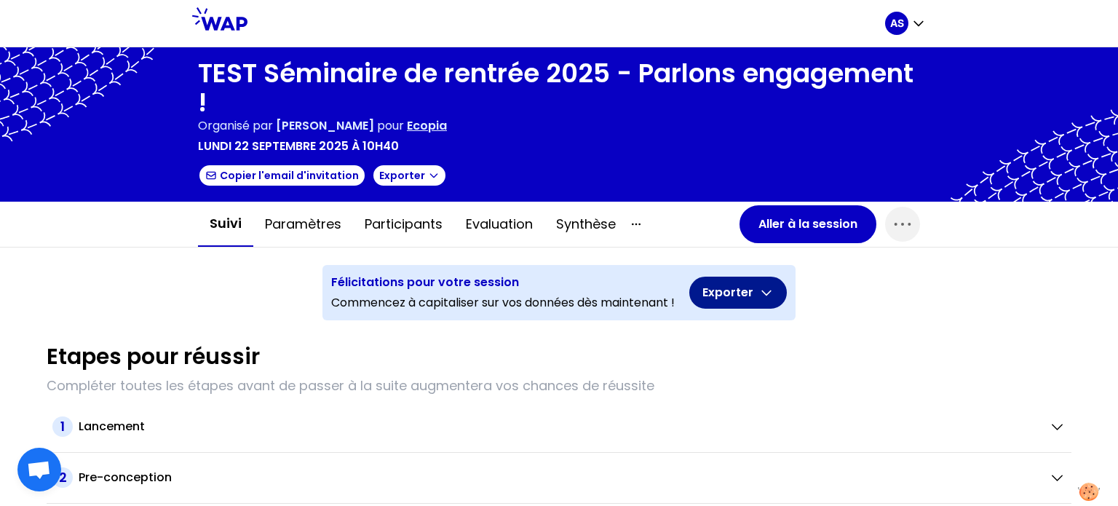
click at [731, 296] on button "Exporter" at bounding box center [738, 293] width 98 height 32
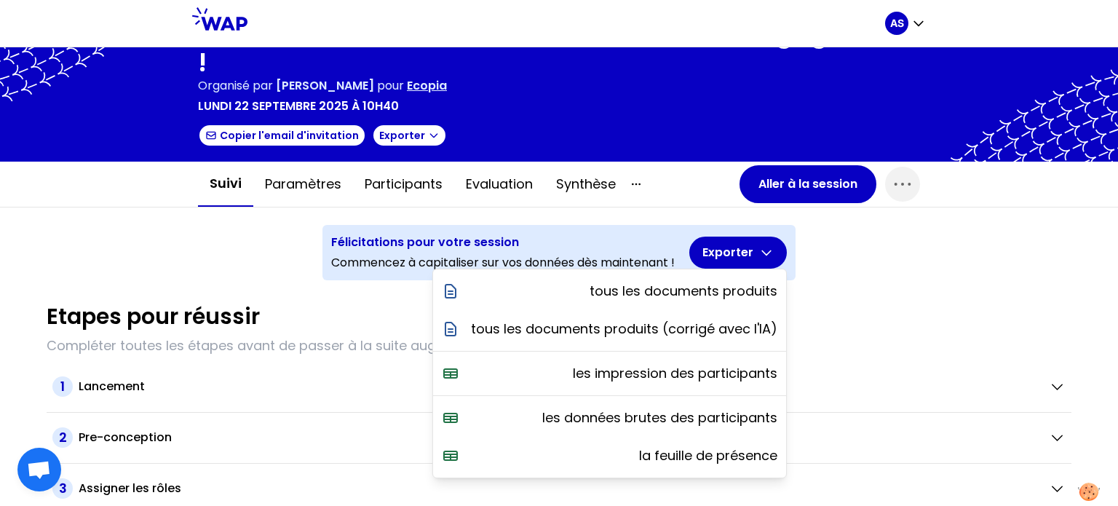
scroll to position [41, 0]
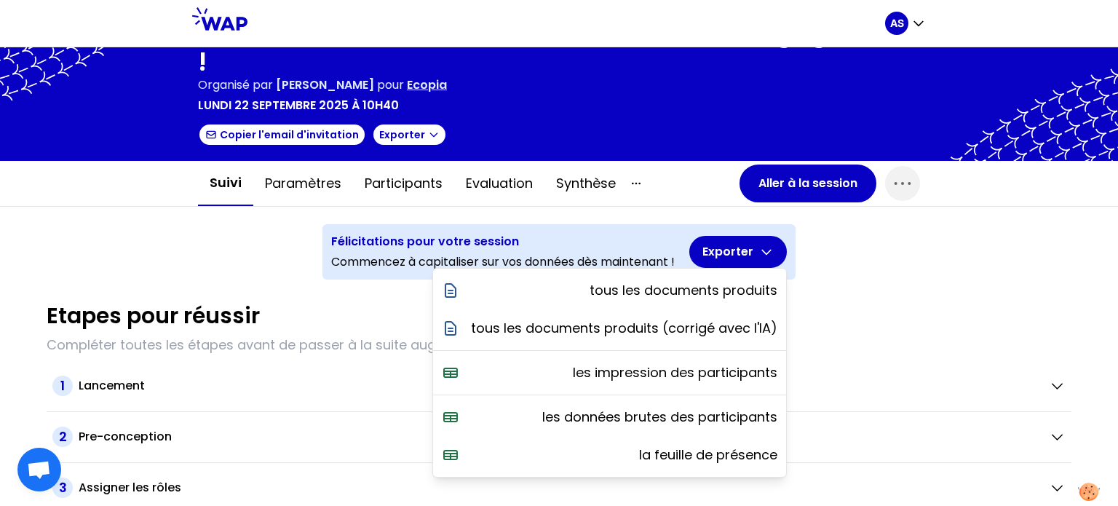
click at [245, 247] on div "TEST Séminaire de rentrée 2025 - Parlons engagement ! Organisé par [PERSON_NAME…" at bounding box center [559, 276] width 1118 height 458
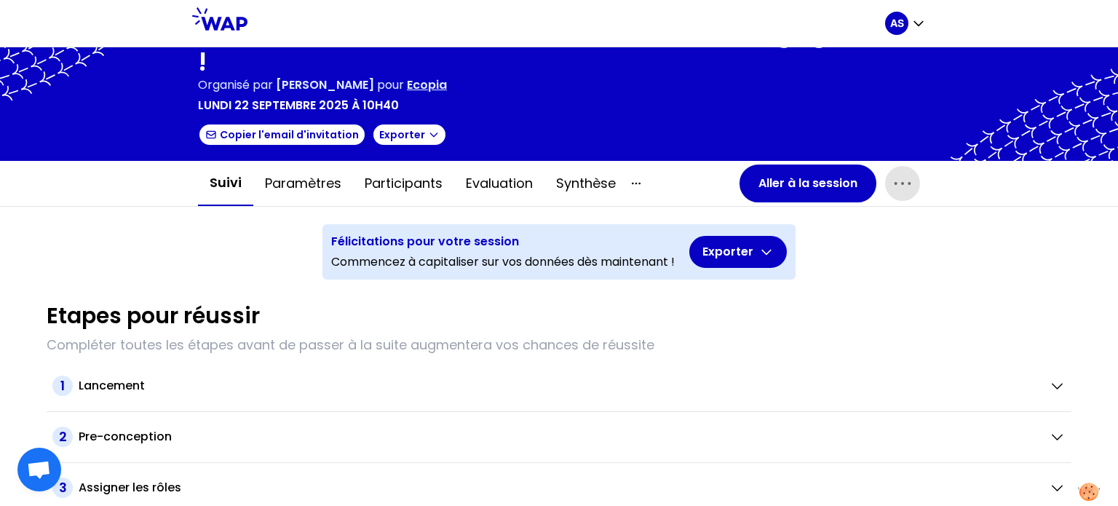
click at [891, 192] on icon "button" at bounding box center [902, 183] width 23 height 23
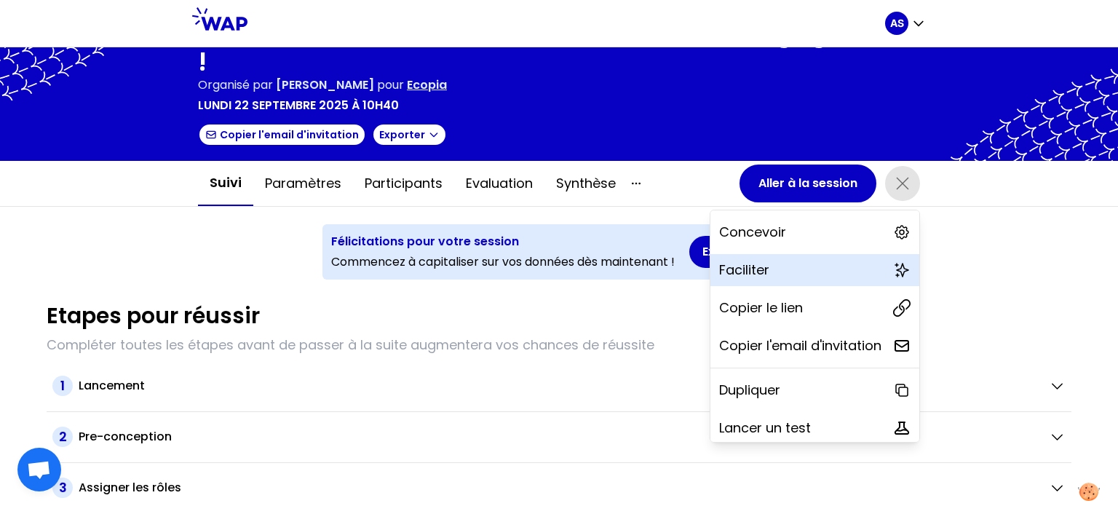
click at [767, 270] on div "Faciliter" at bounding box center [814, 270] width 209 height 32
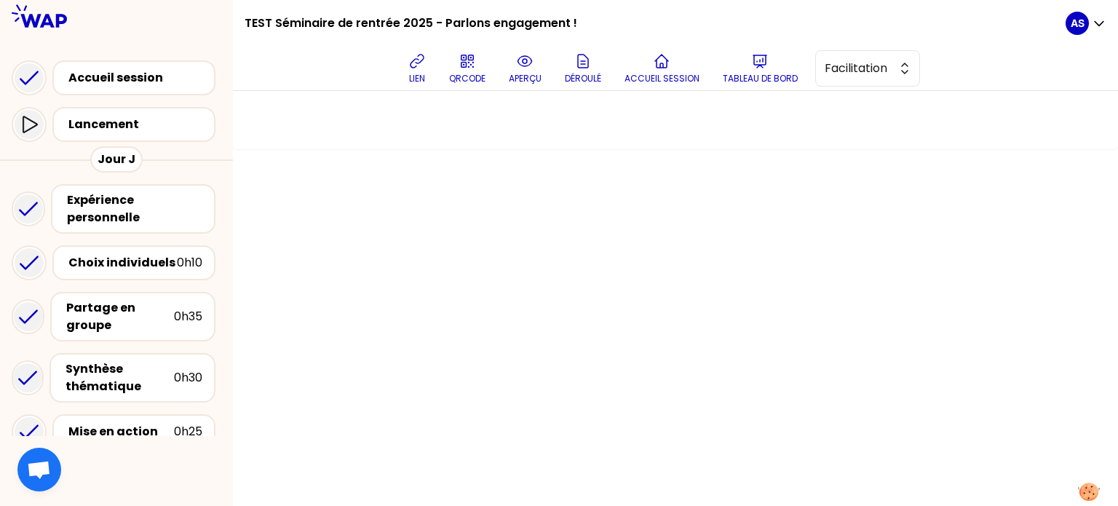
scroll to position [192, 0]
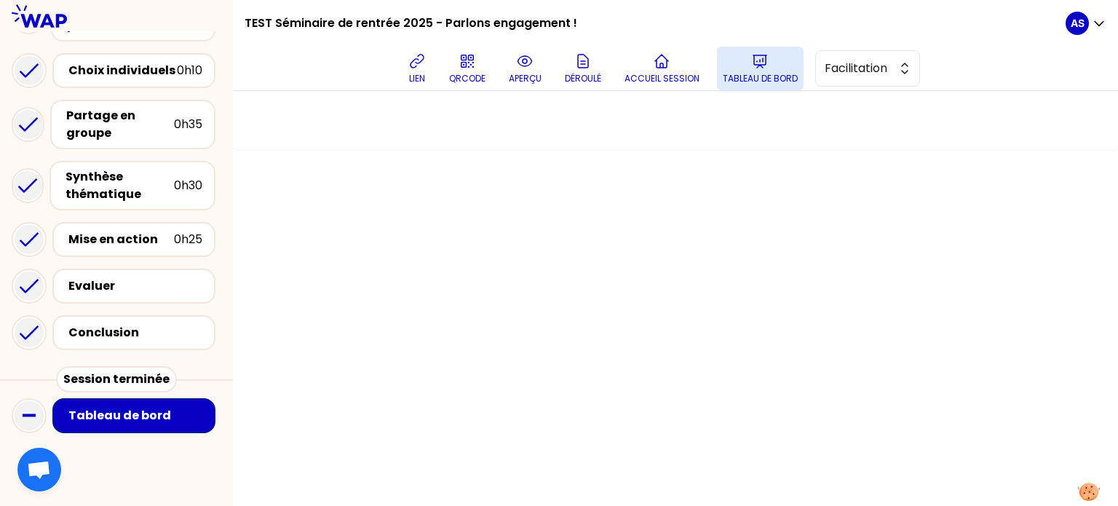
click at [772, 77] on p "Tableau de bord" at bounding box center [760, 79] width 75 height 12
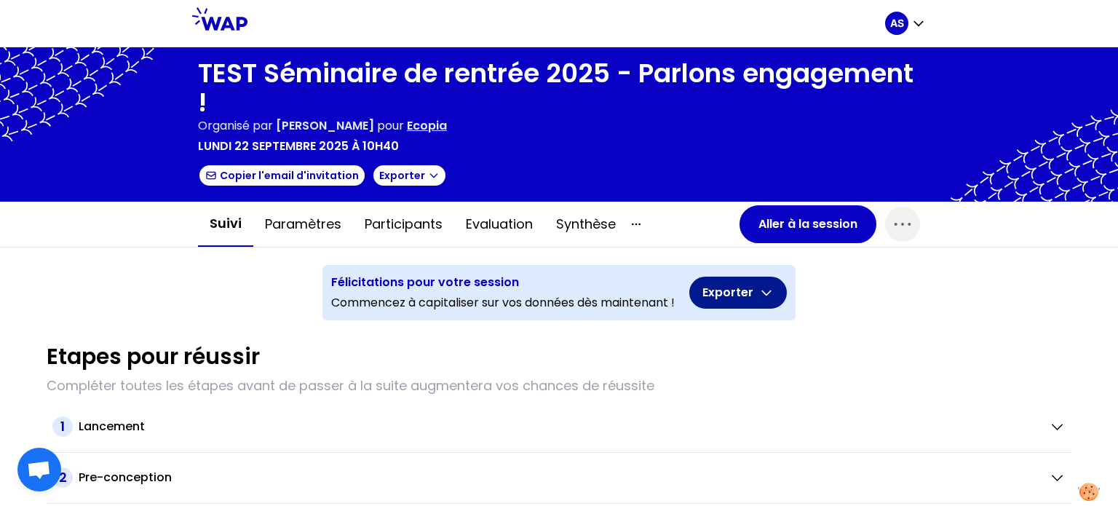
click at [759, 293] on icon "button" at bounding box center [766, 292] width 15 height 15
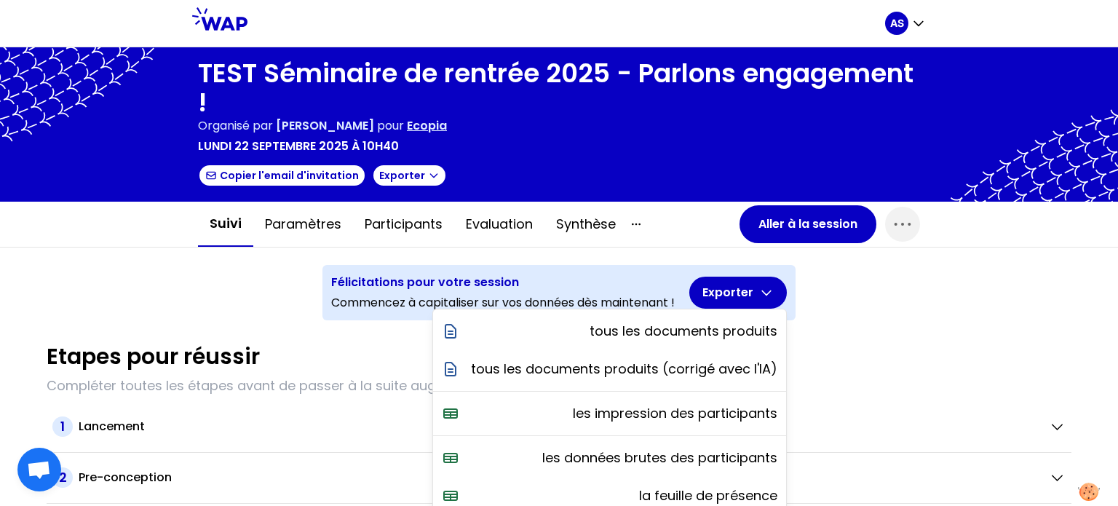
click at [860, 310] on div "TEST Séminaire de rentrée 2025 - Parlons engagement ! Organisé par [PERSON_NAME…" at bounding box center [559, 276] width 1118 height 458
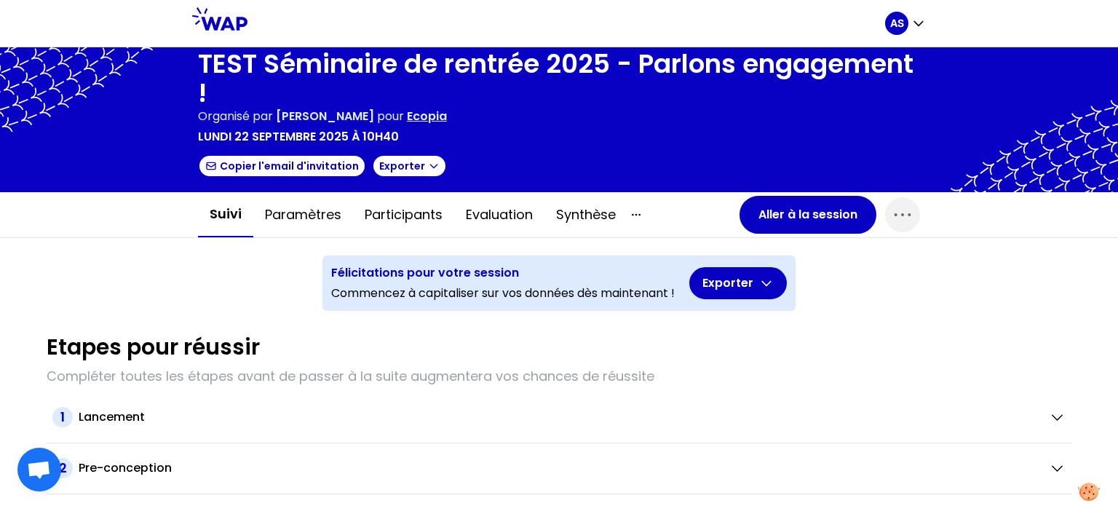
scroll to position [9, 0]
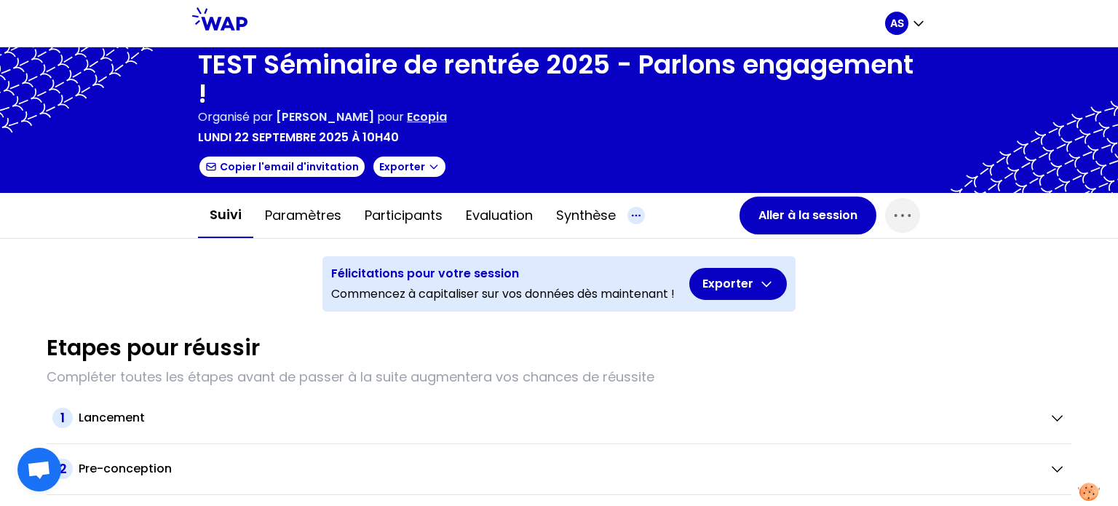
click at [631, 209] on icon "button" at bounding box center [635, 215] width 17 height 17
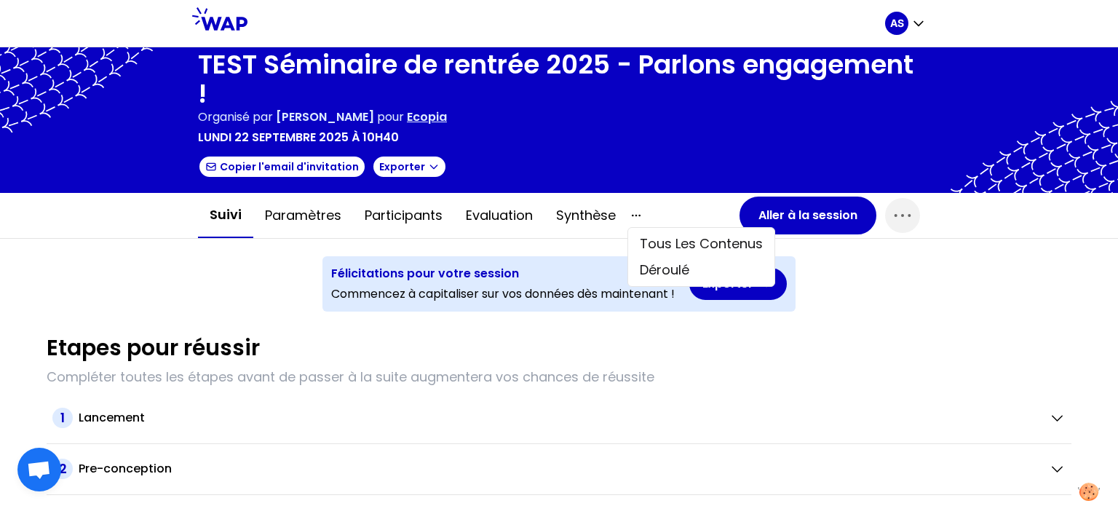
click at [683, 208] on button "button" at bounding box center [676, 215] width 98 height 17
